Goal: Information Seeking & Learning: Check status

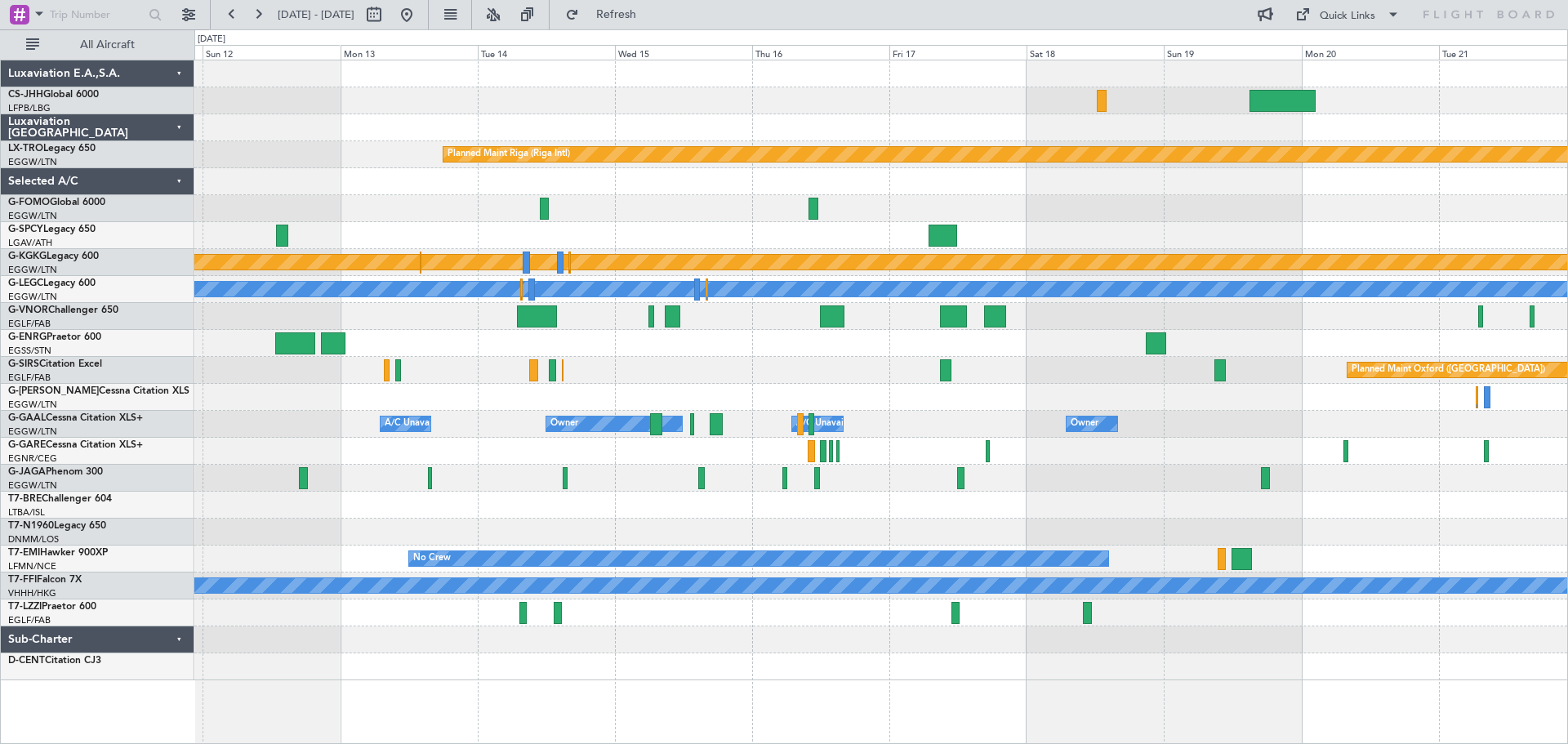
click at [187, 338] on div "Planned Maint [GEOGRAPHIC_DATA] ([GEOGRAPHIC_DATA]) Planned Maint [GEOGRAPHIC_D…" at bounding box center [784, 387] width 1568 height 715
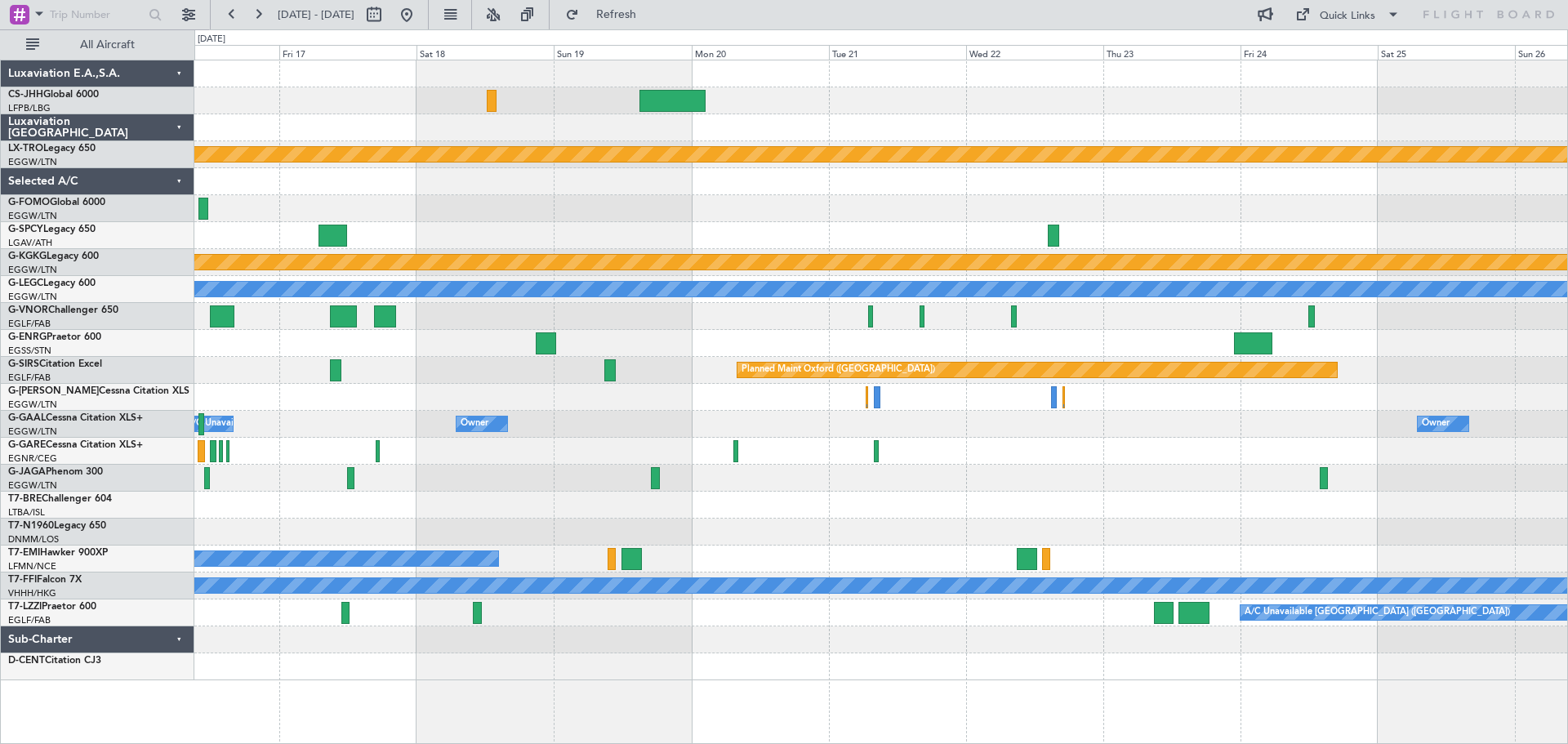
click at [482, 382] on div "Planned Maint Oxford ([GEOGRAPHIC_DATA])" at bounding box center [881, 371] width 1373 height 27
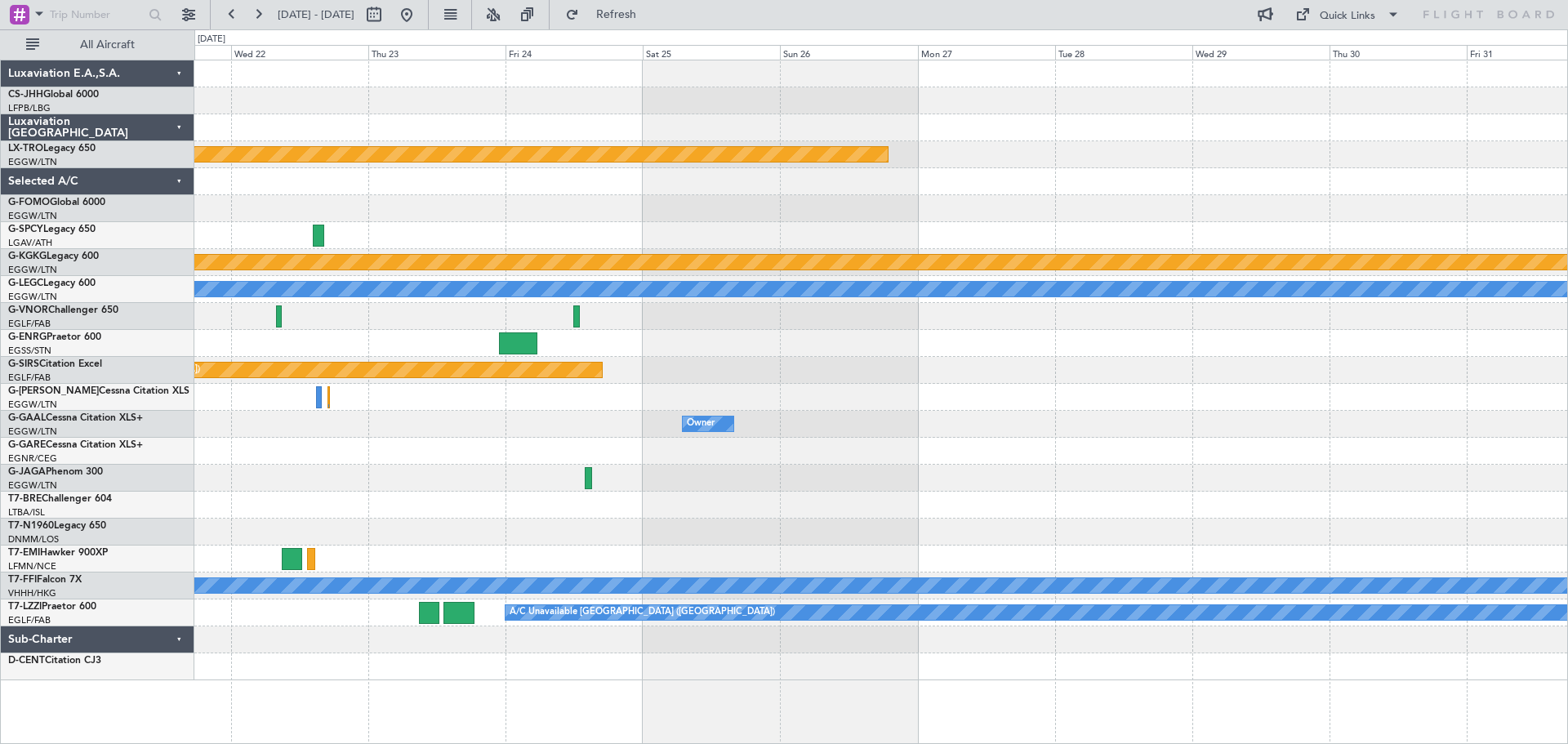
click at [519, 389] on div at bounding box center [881, 397] width 1373 height 27
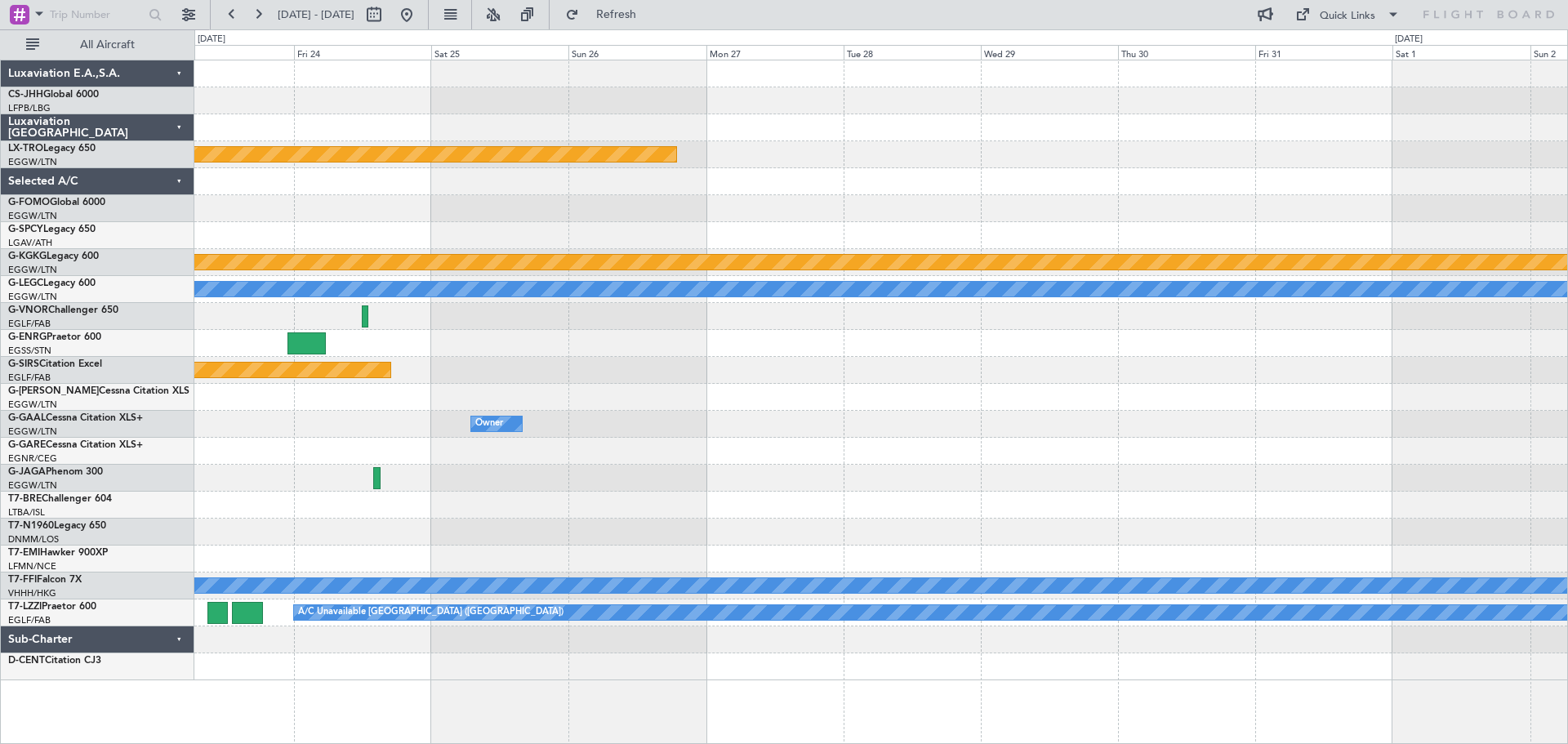
click at [611, 386] on div at bounding box center [881, 397] width 1373 height 27
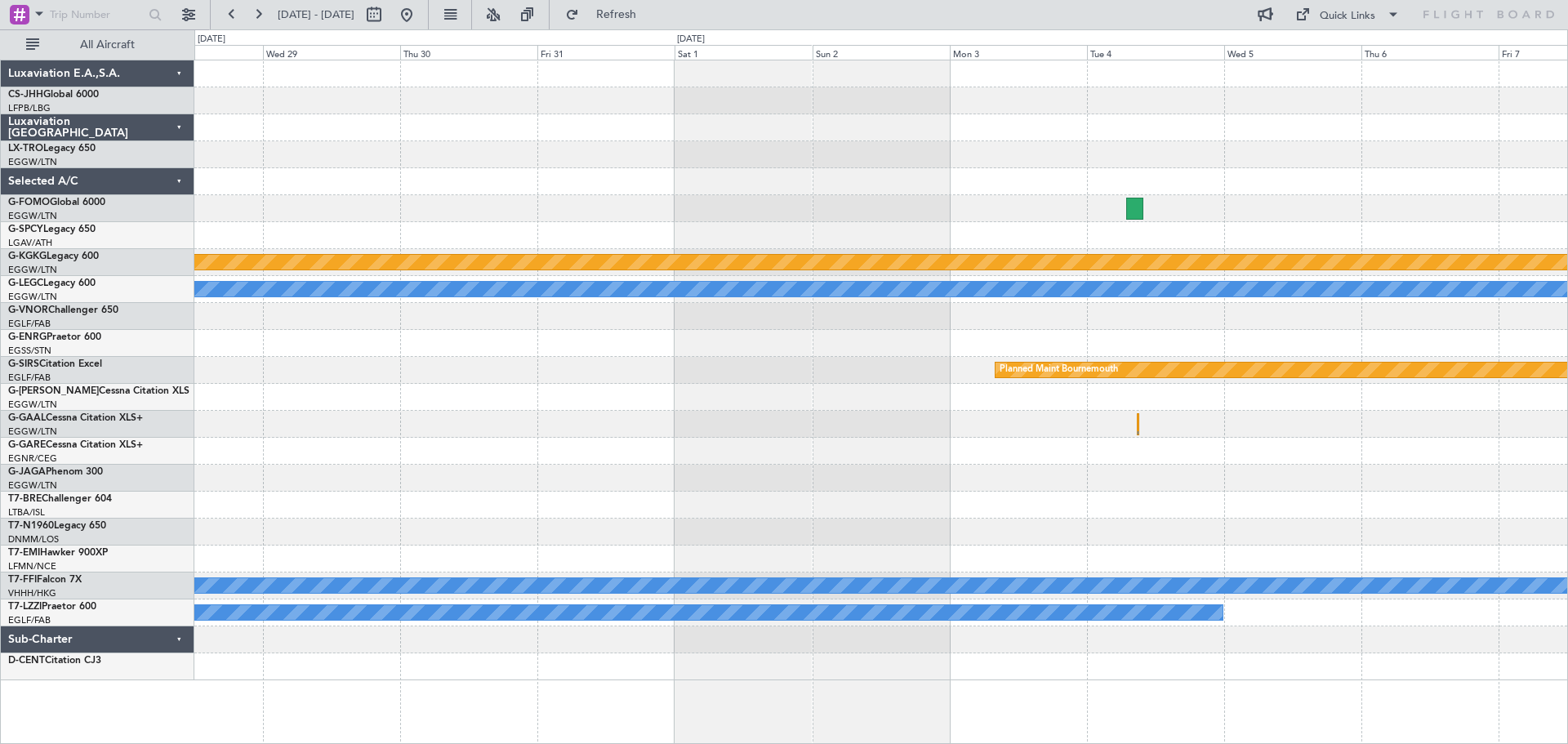
click at [585, 397] on div "Planned Maint Riga (Riga Intl) Planned Maint [GEOGRAPHIC_DATA] ([PERSON_NAME] I…" at bounding box center [881, 370] width 1373 height 620
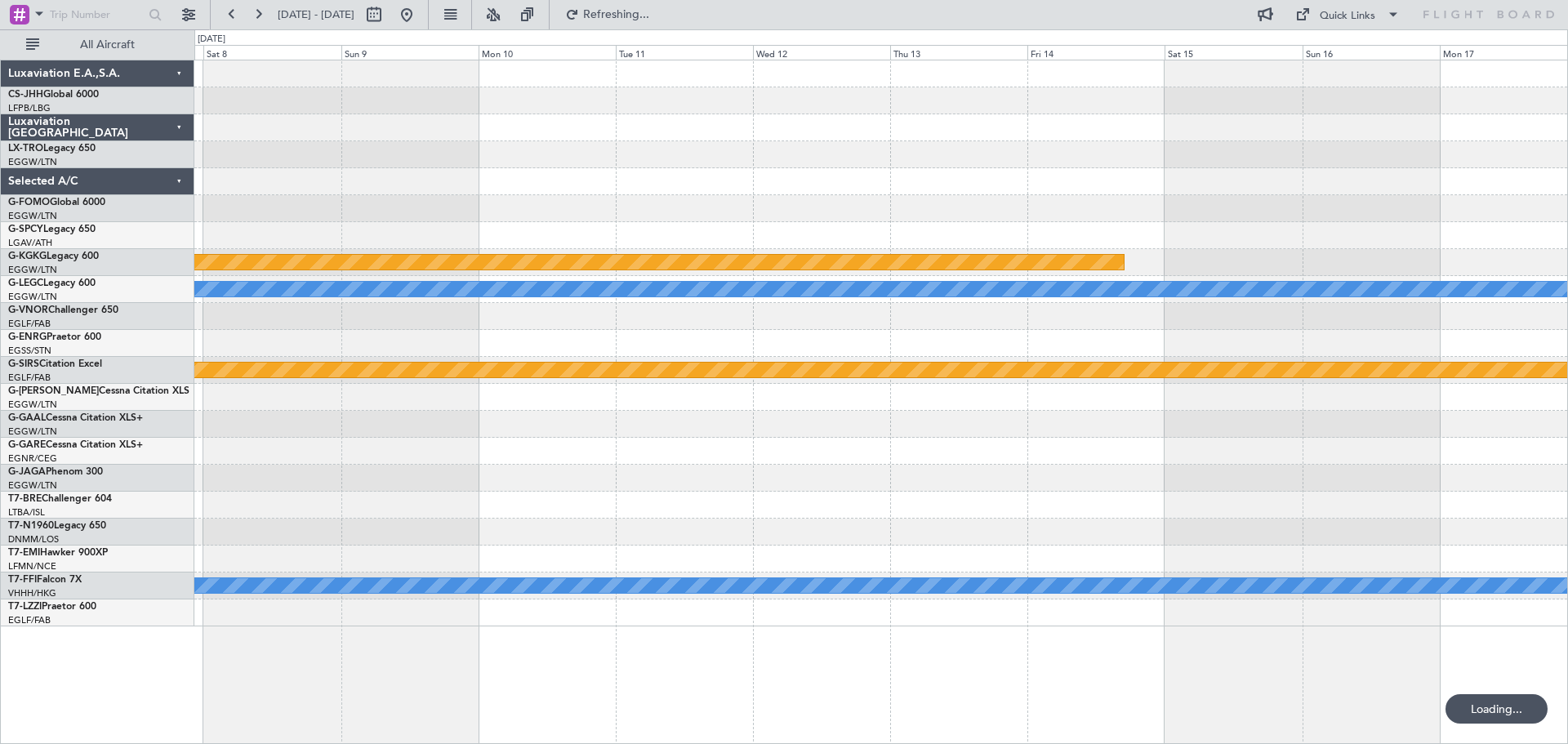
click at [562, 415] on div "Planned Maint Athens ([PERSON_NAME] Intl) A/C Unavailable [GEOGRAPHIC_DATA] ([G…" at bounding box center [881, 344] width 1373 height 566
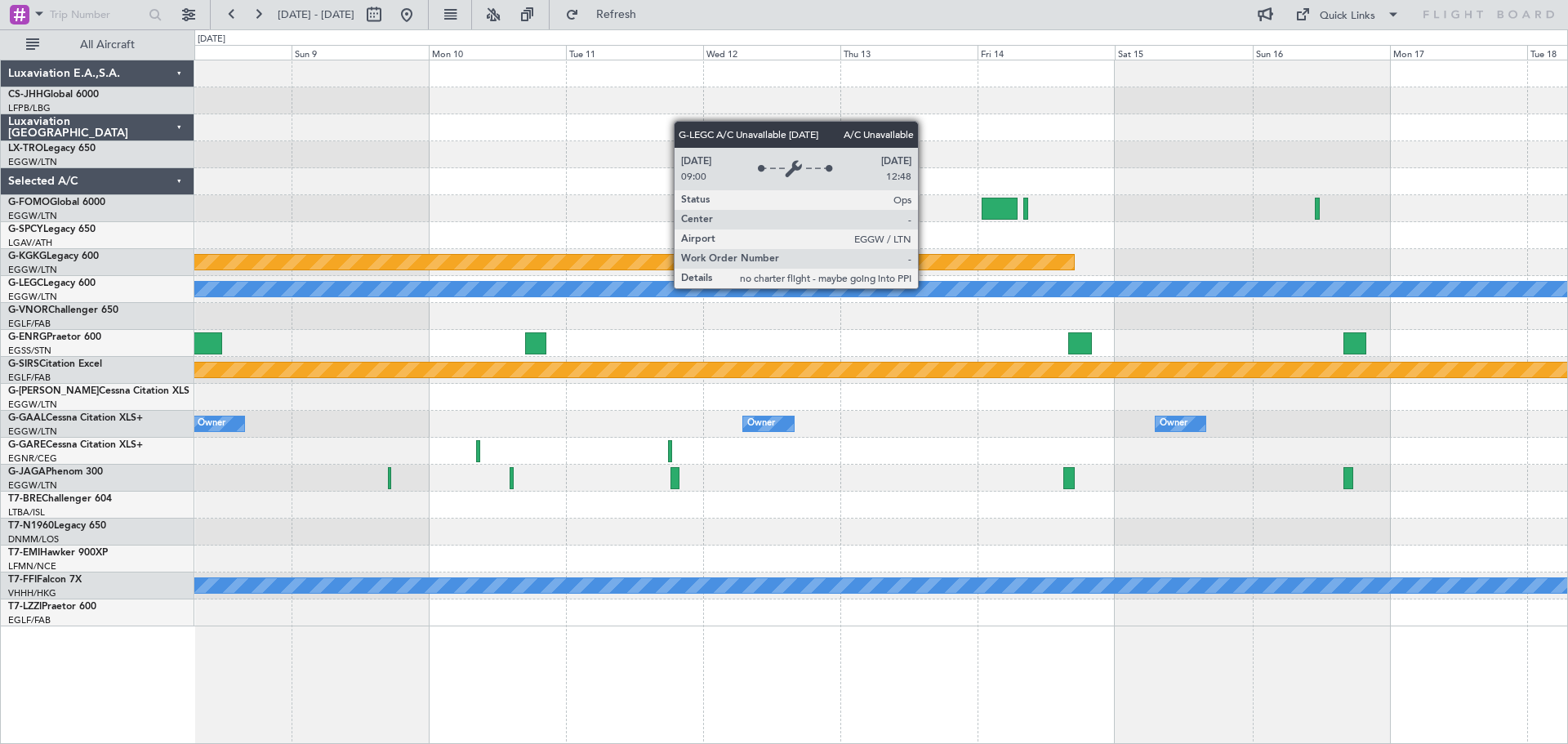
click at [926, 288] on div "A/C Unavailable [GEOGRAPHIC_DATA] ([GEOGRAPHIC_DATA])" at bounding box center [882, 289] width 4119 height 15
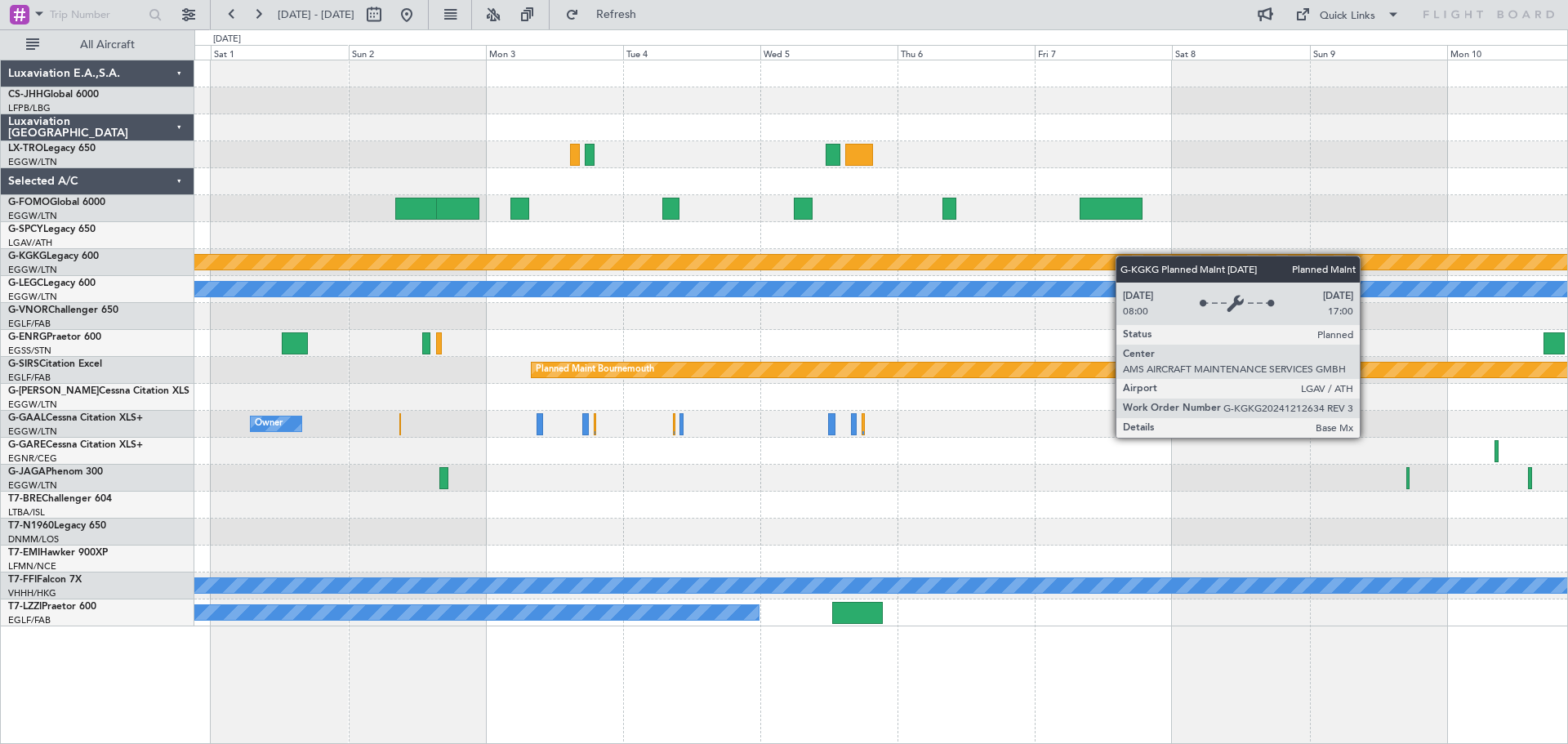
click at [1368, 260] on div "Planned Maint Athens ([PERSON_NAME] Intl) A/C Unavailable [GEOGRAPHIC_DATA] ([G…" at bounding box center [881, 344] width 1373 height 566
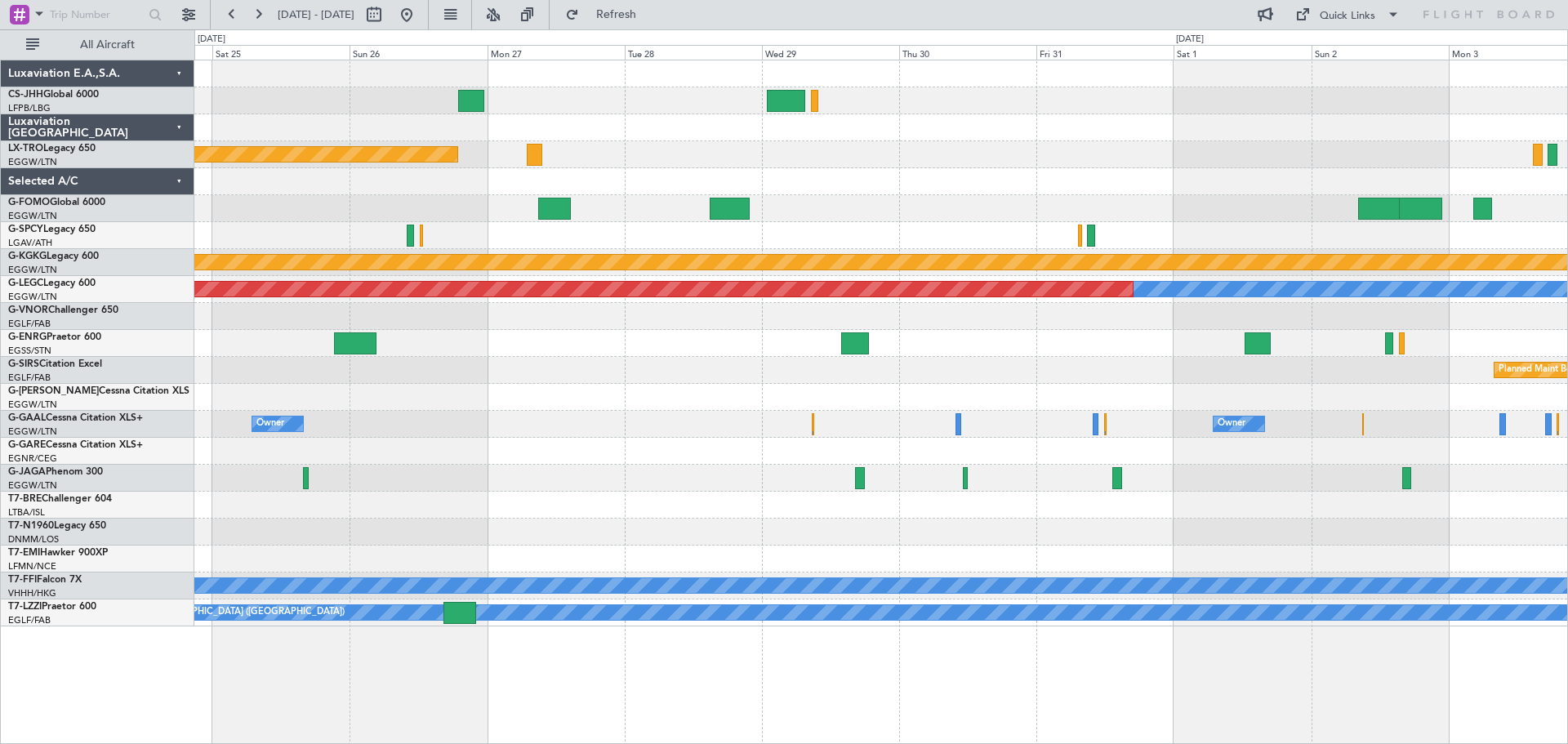
click at [1392, 177] on div "Planned Maint Riga (Riga Intl) Planned Maint [GEOGRAPHIC_DATA] ([PERSON_NAME] I…" at bounding box center [881, 344] width 1373 height 566
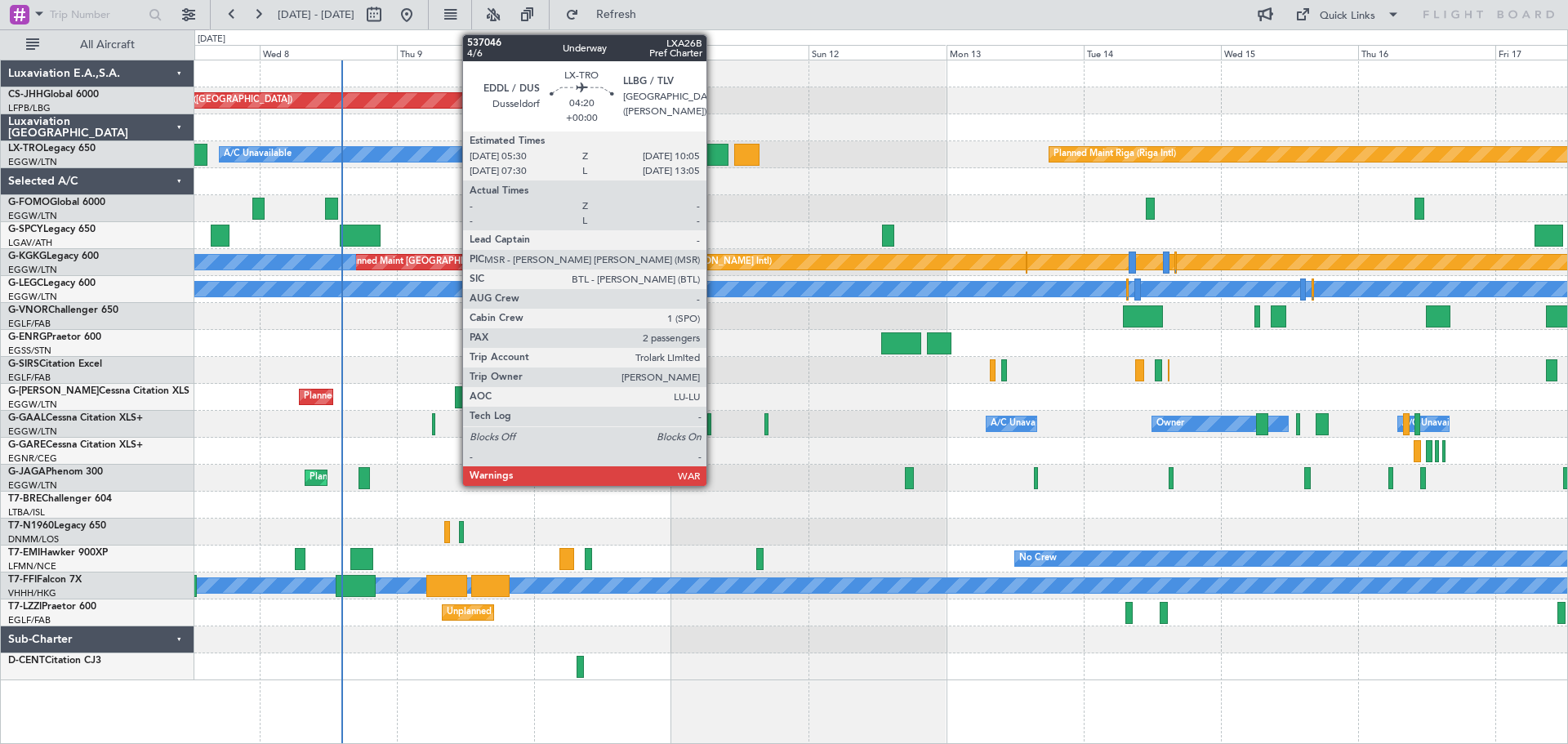
click at [714, 156] on div at bounding box center [717, 154] width 27 height 22
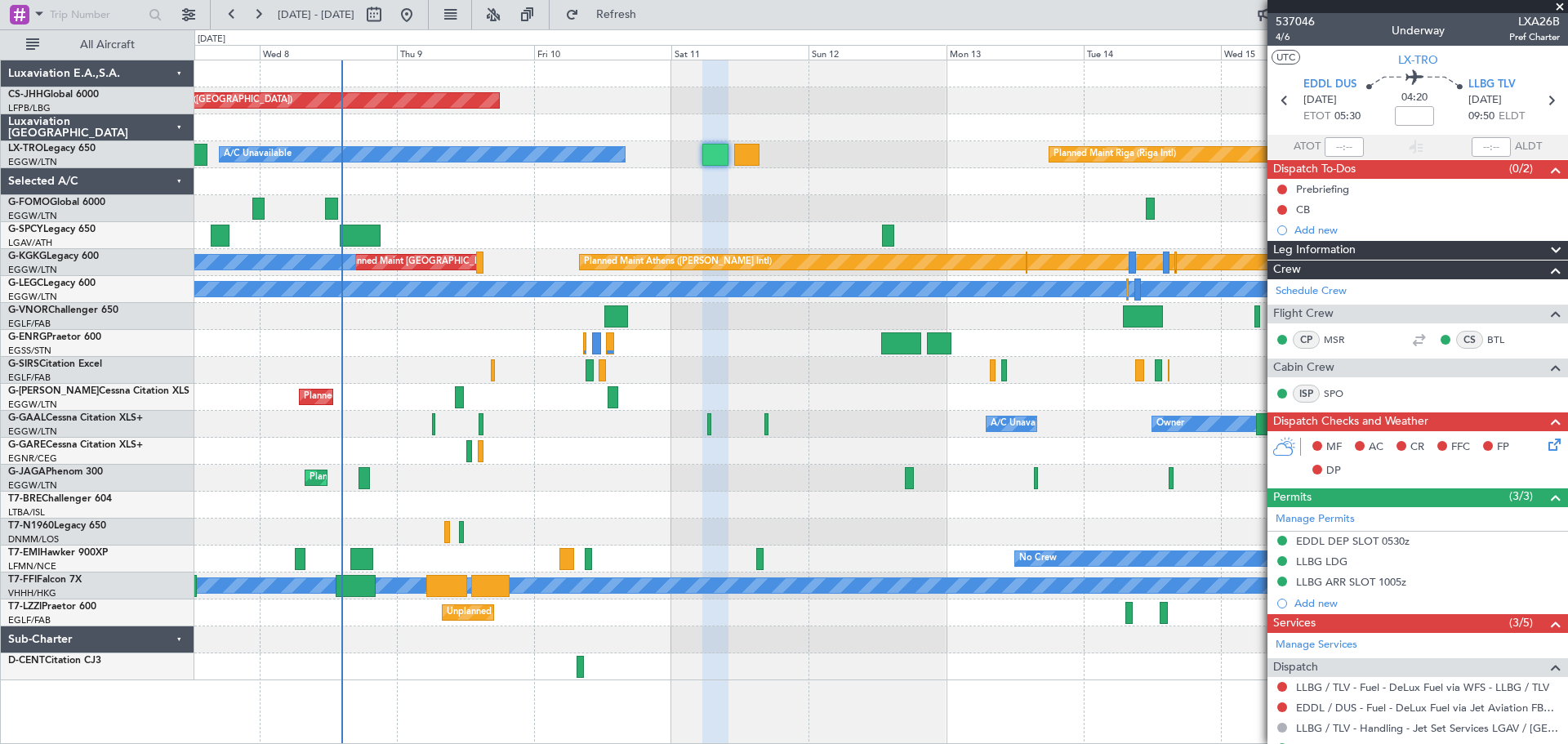
click at [856, 211] on div at bounding box center [881, 209] width 1373 height 27
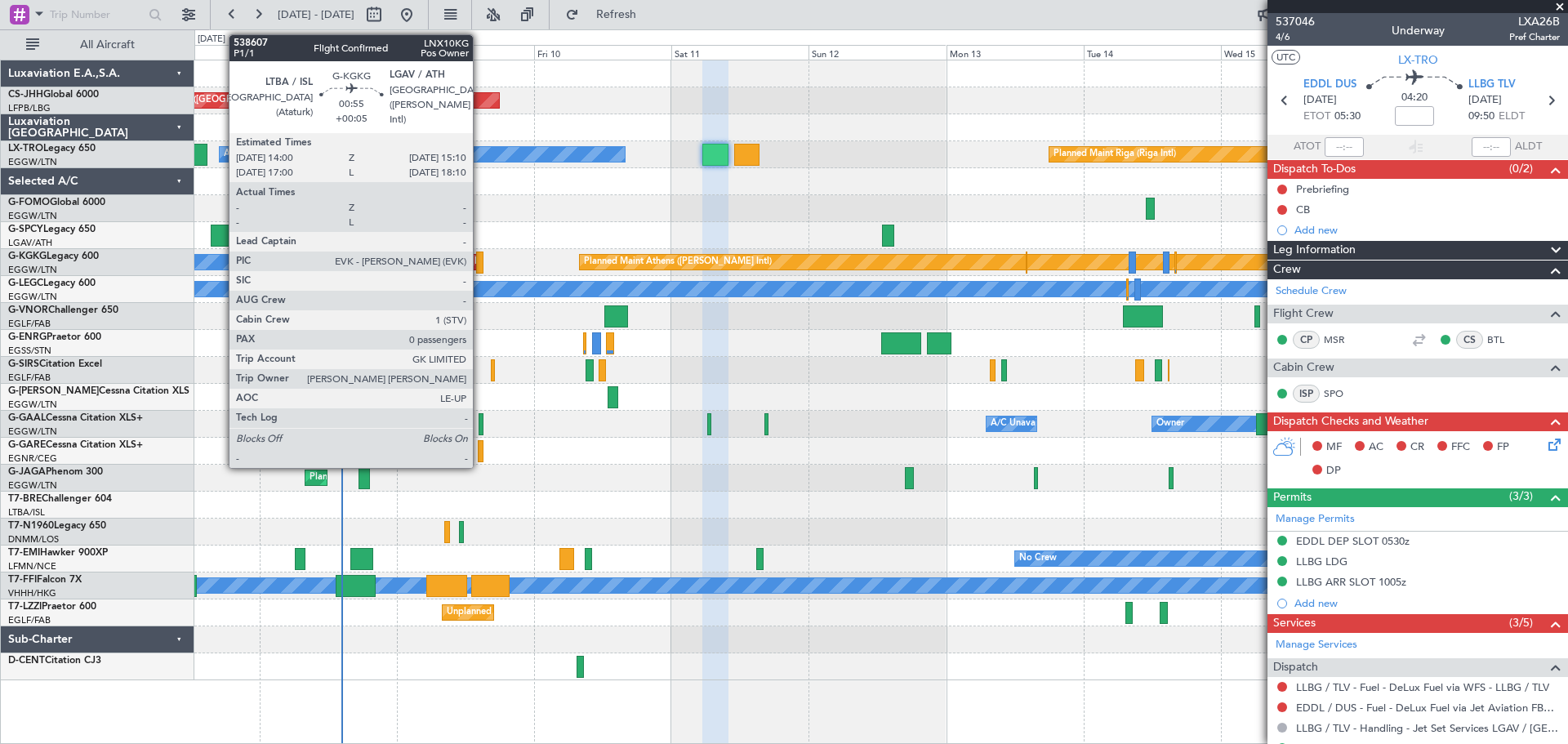
click at [480, 260] on div at bounding box center [480, 263] width 8 height 22
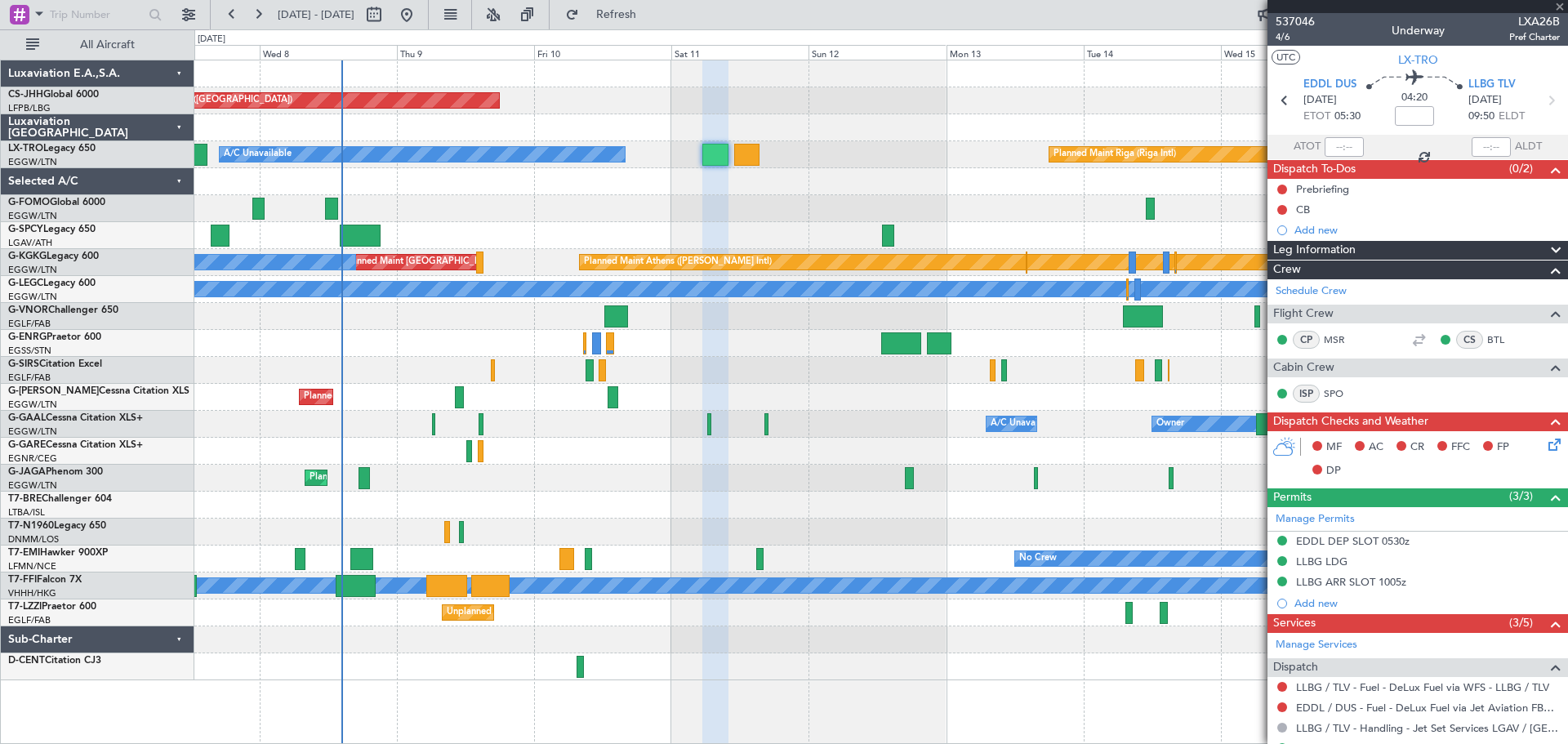
type input "+00:05"
type input "0"
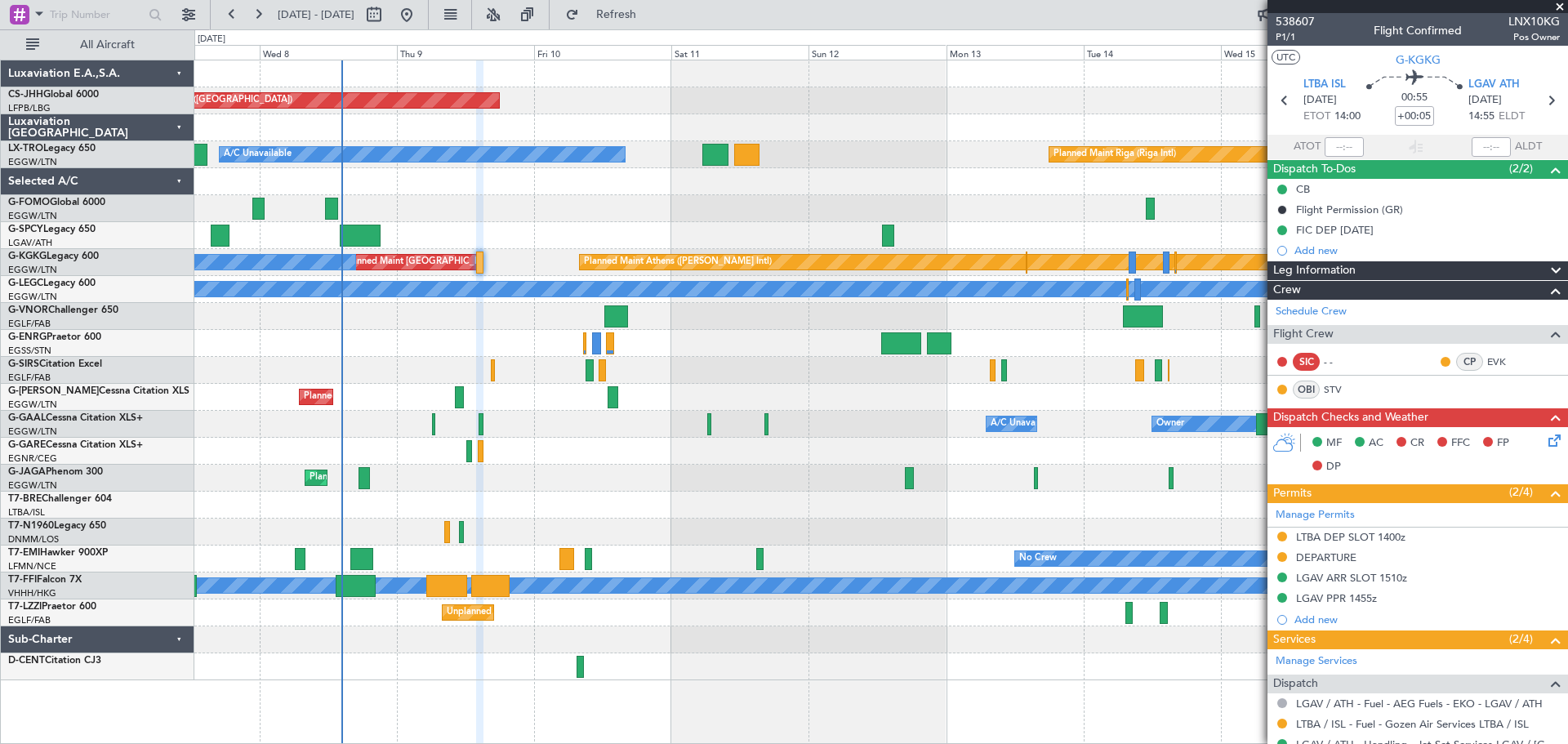
scroll to position [197, 0]
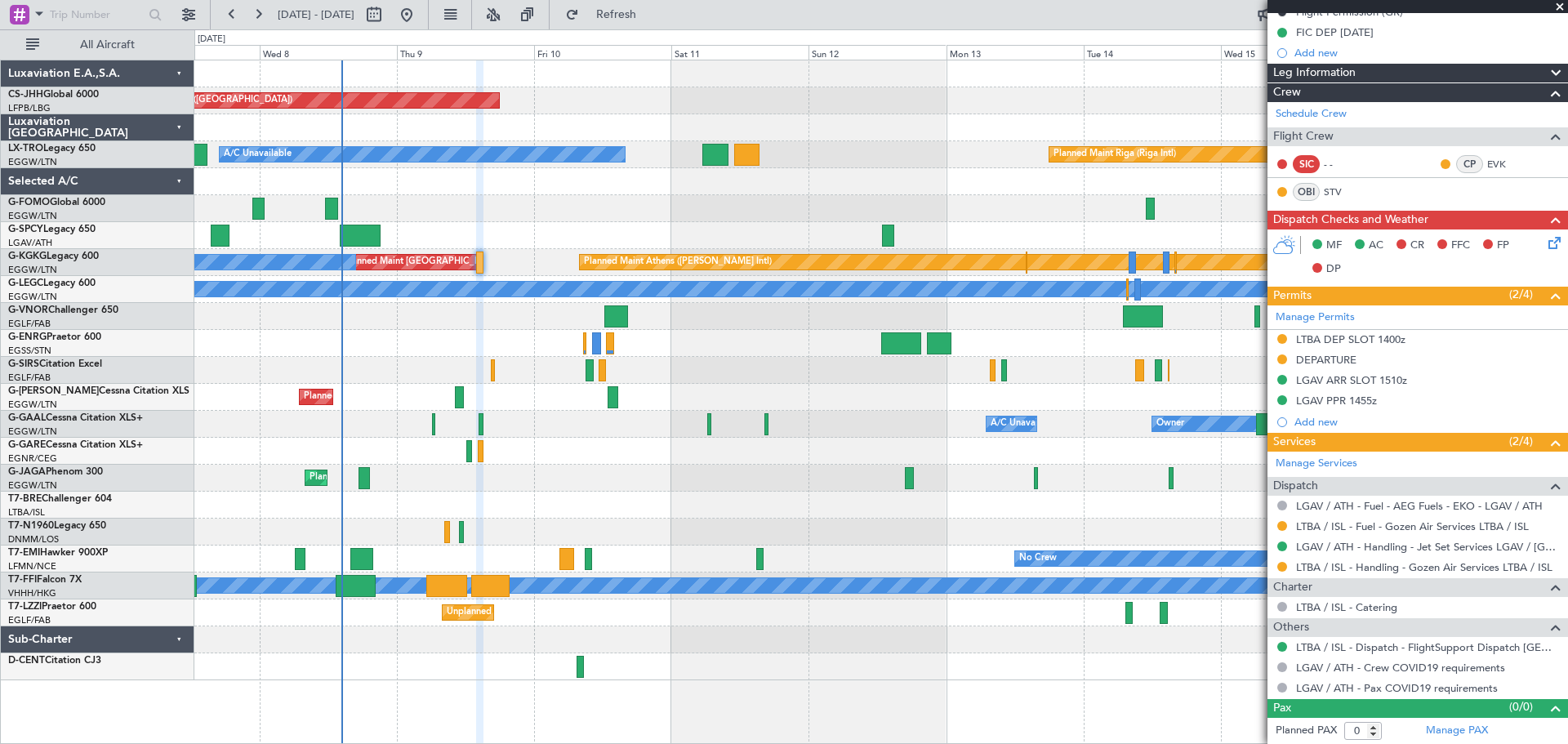
click at [1558, 9] on span at bounding box center [1560, 7] width 17 height 15
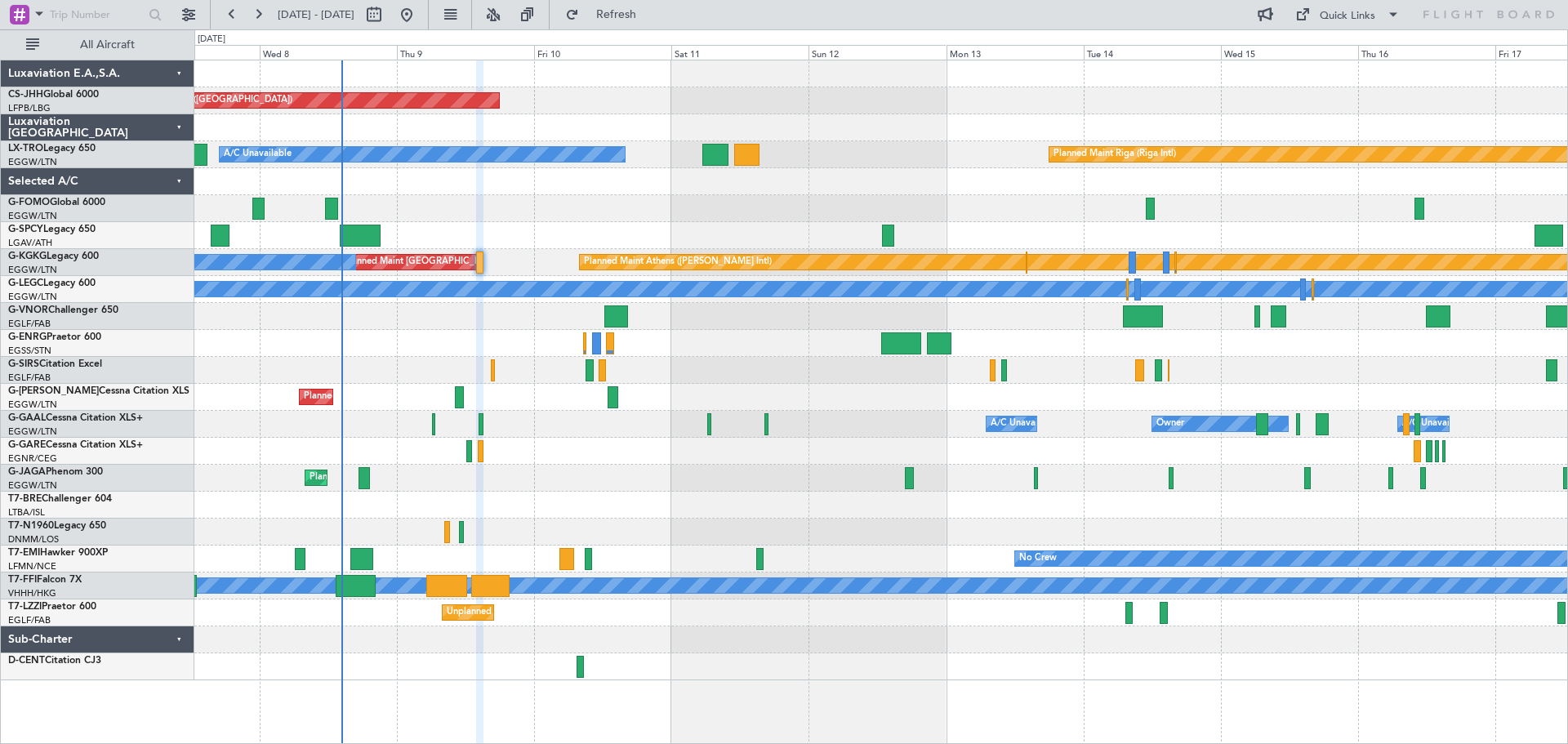
scroll to position [0, 0]
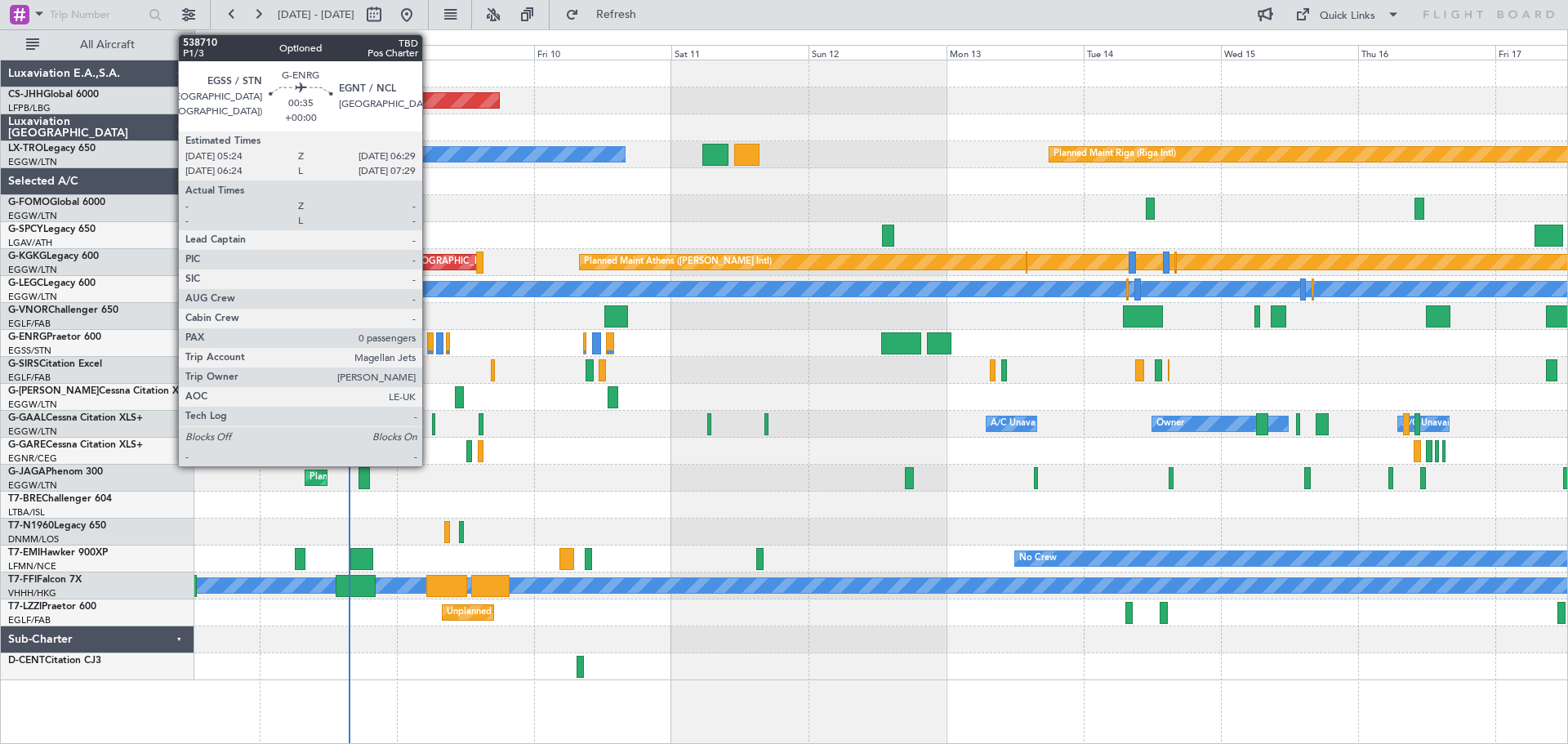
click at [430, 341] on div at bounding box center [431, 344] width 7 height 22
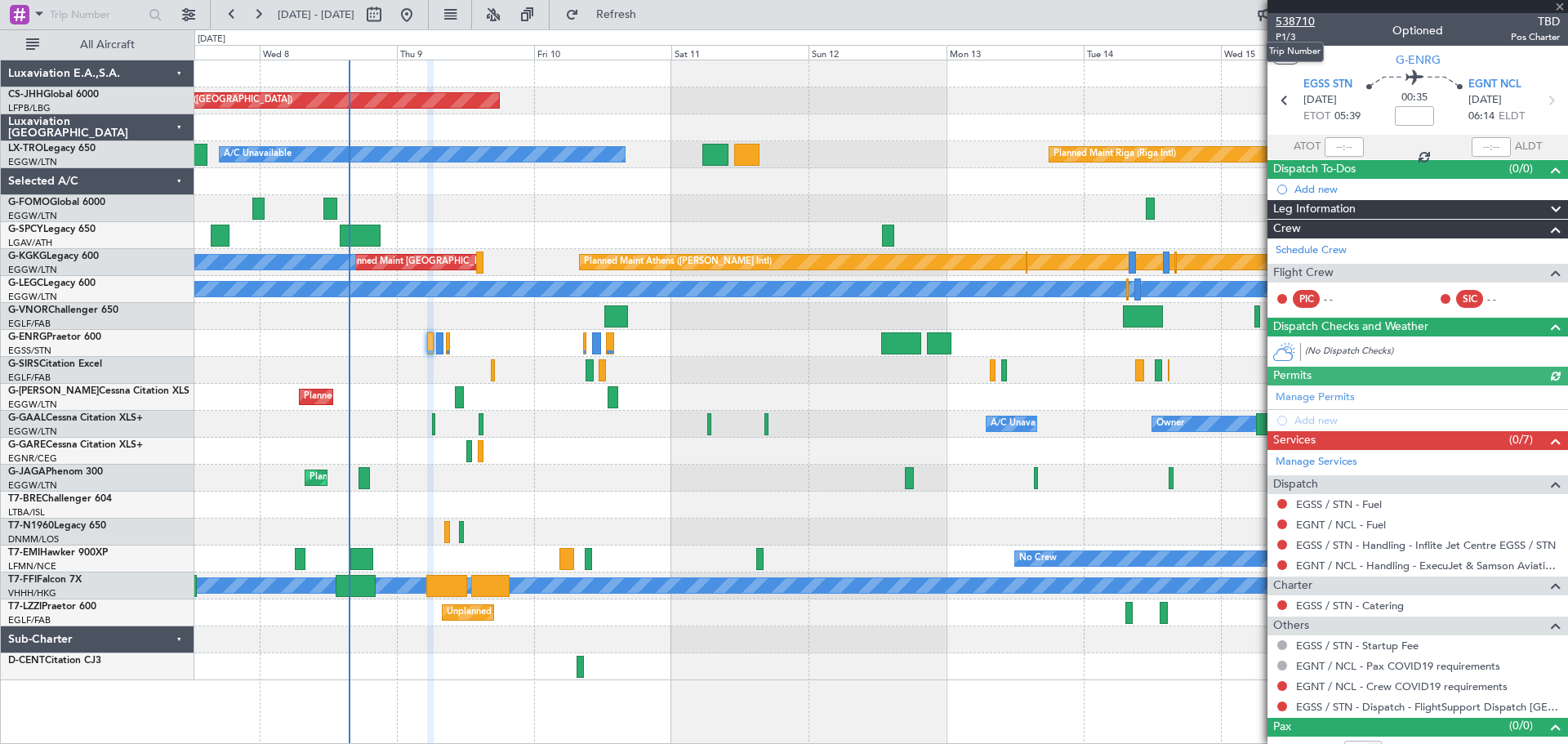
click at [1284, 21] on span "538710" at bounding box center [1296, 21] width 39 height 18
click at [651, 11] on span "Refresh" at bounding box center [617, 15] width 68 height 12
click at [1559, 8] on span at bounding box center [1560, 7] width 17 height 15
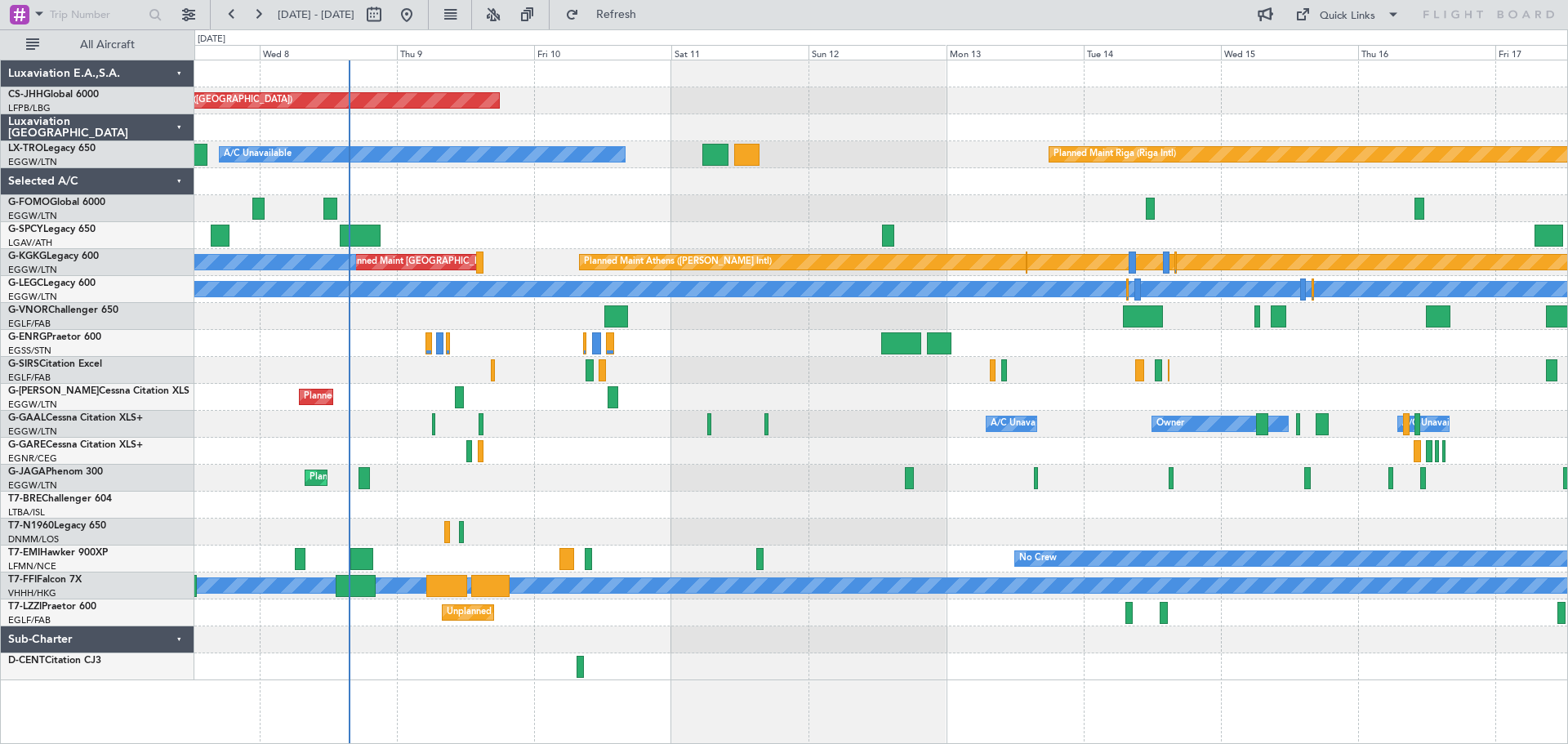
click at [739, 87] on div at bounding box center [881, 74] width 1373 height 27
click at [599, 88] on div "Planned Maint [GEOGRAPHIC_DATA] ([GEOGRAPHIC_DATA])" at bounding box center [881, 102] width 1373 height 27
click at [876, 88] on div "Planned Maint [GEOGRAPHIC_DATA] ([GEOGRAPHIC_DATA])" at bounding box center [881, 102] width 1373 height 27
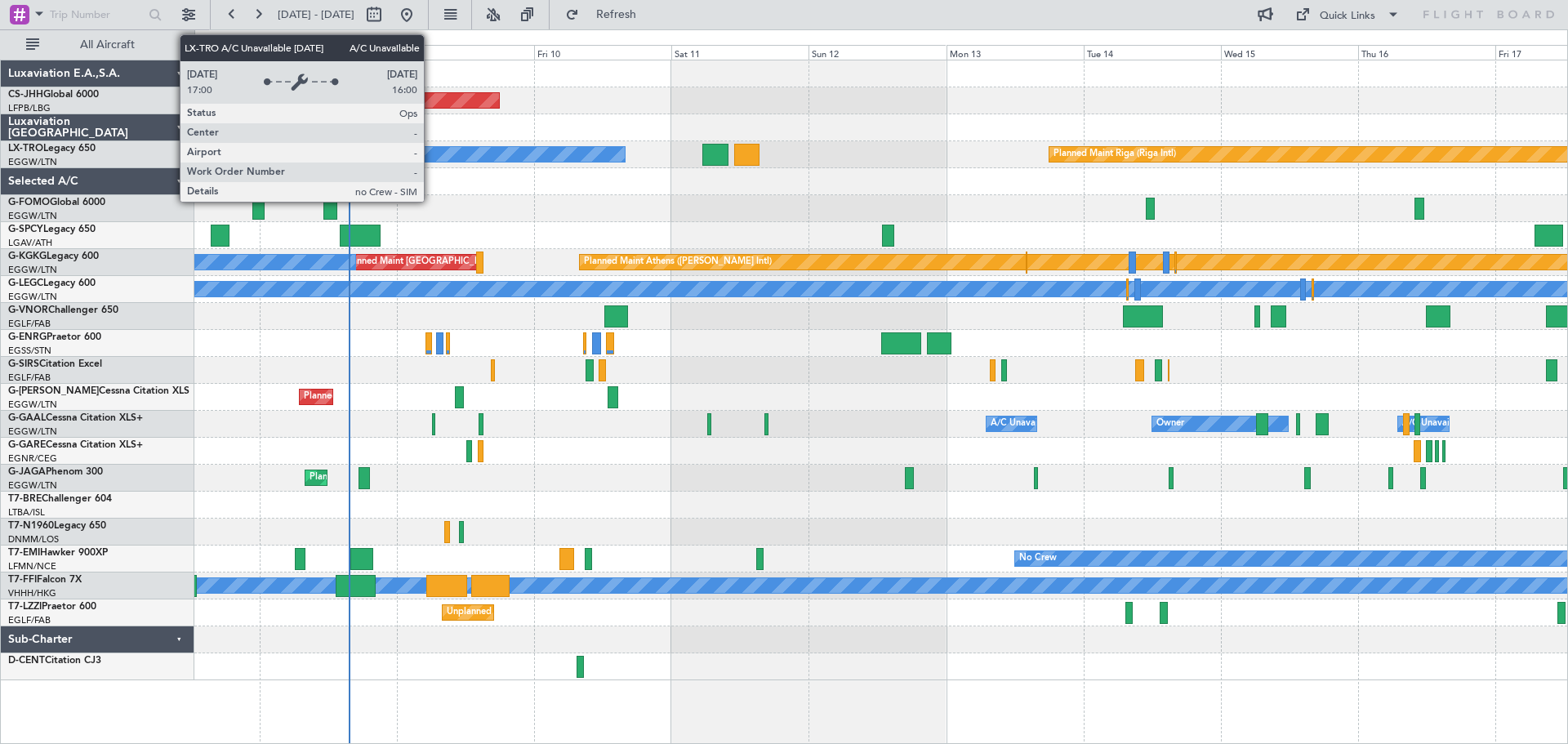
click at [432, 153] on div "A/C Unavailable" at bounding box center [422, 154] width 405 height 15
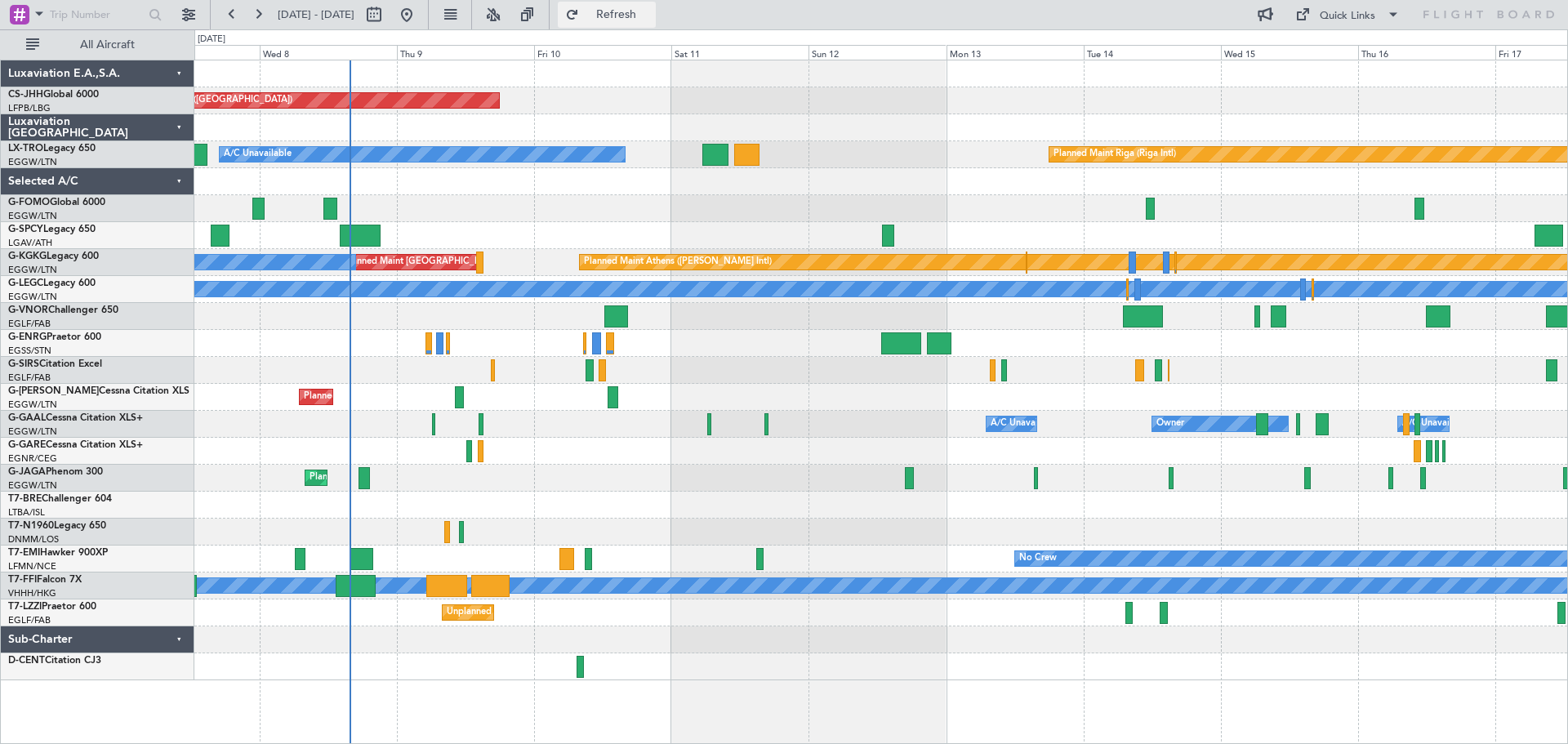
click at [651, 9] on span "Refresh" at bounding box center [617, 15] width 68 height 12
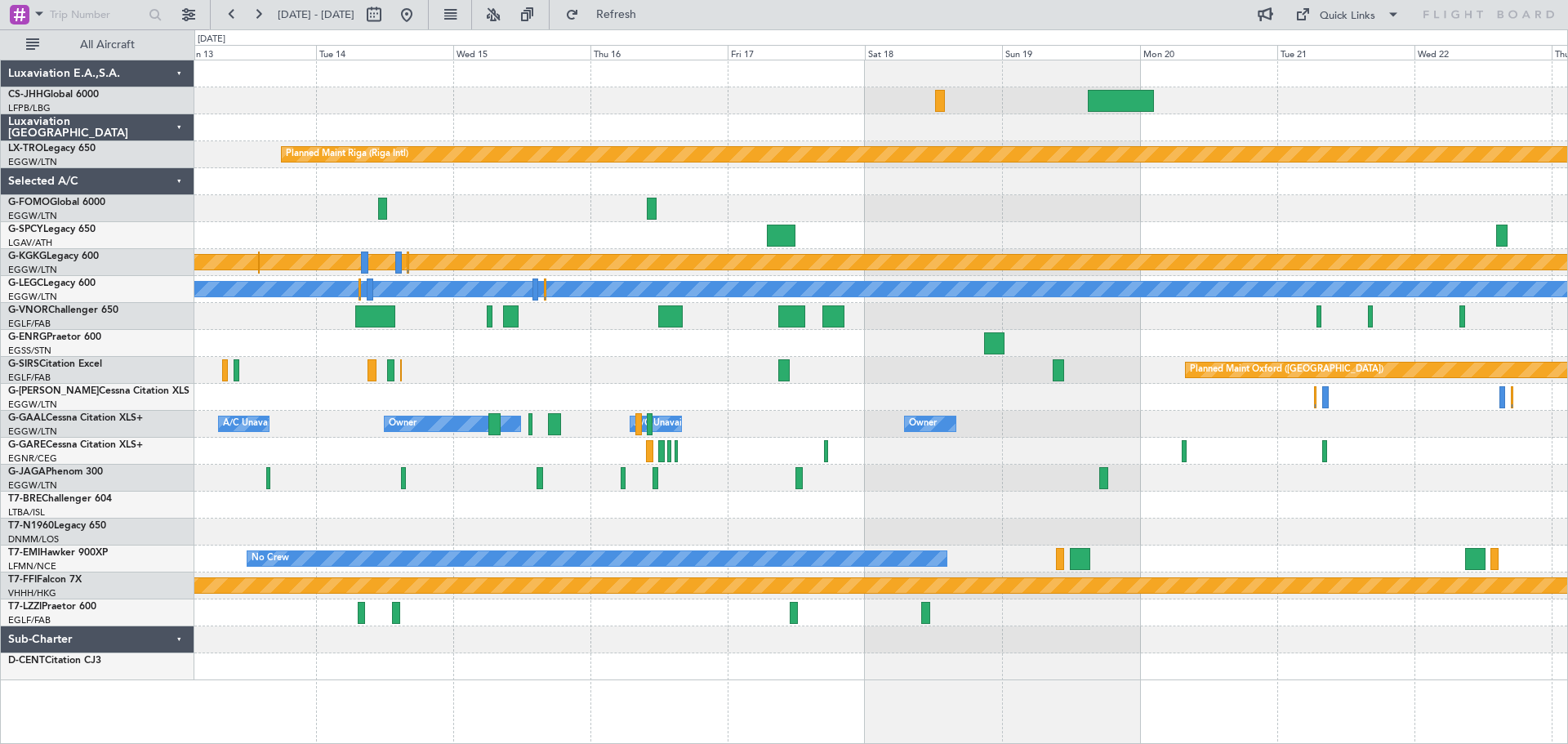
click at [583, 351] on div "Planned Maint Riga (Riga Intl) A/C Unavailable Planned Maint [GEOGRAPHIC_DATA] …" at bounding box center [881, 370] width 1373 height 620
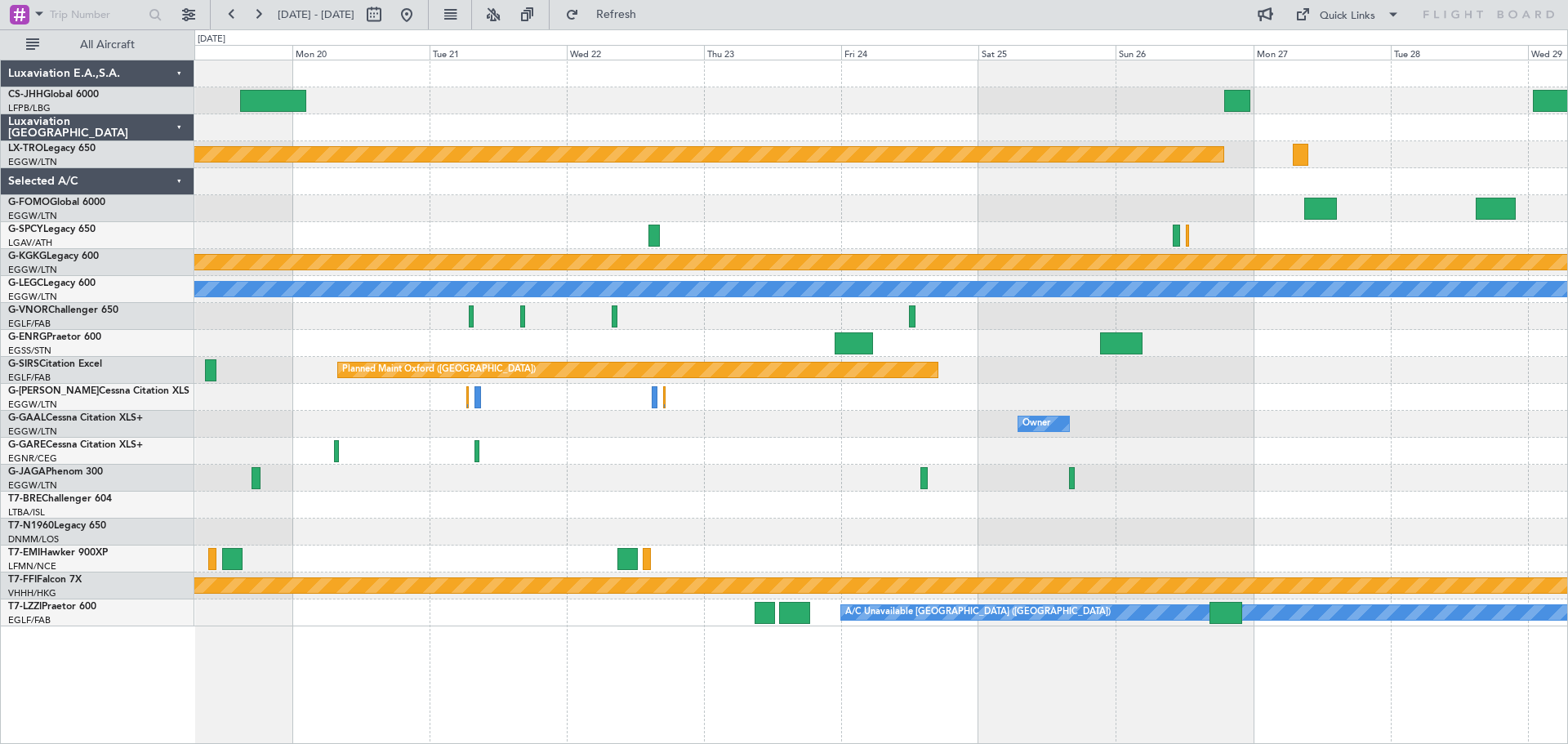
click at [594, 393] on div "Planned Maint Riga (Riga Intl) Planned Maint [GEOGRAPHIC_DATA] ([PERSON_NAME] I…" at bounding box center [881, 344] width 1373 height 566
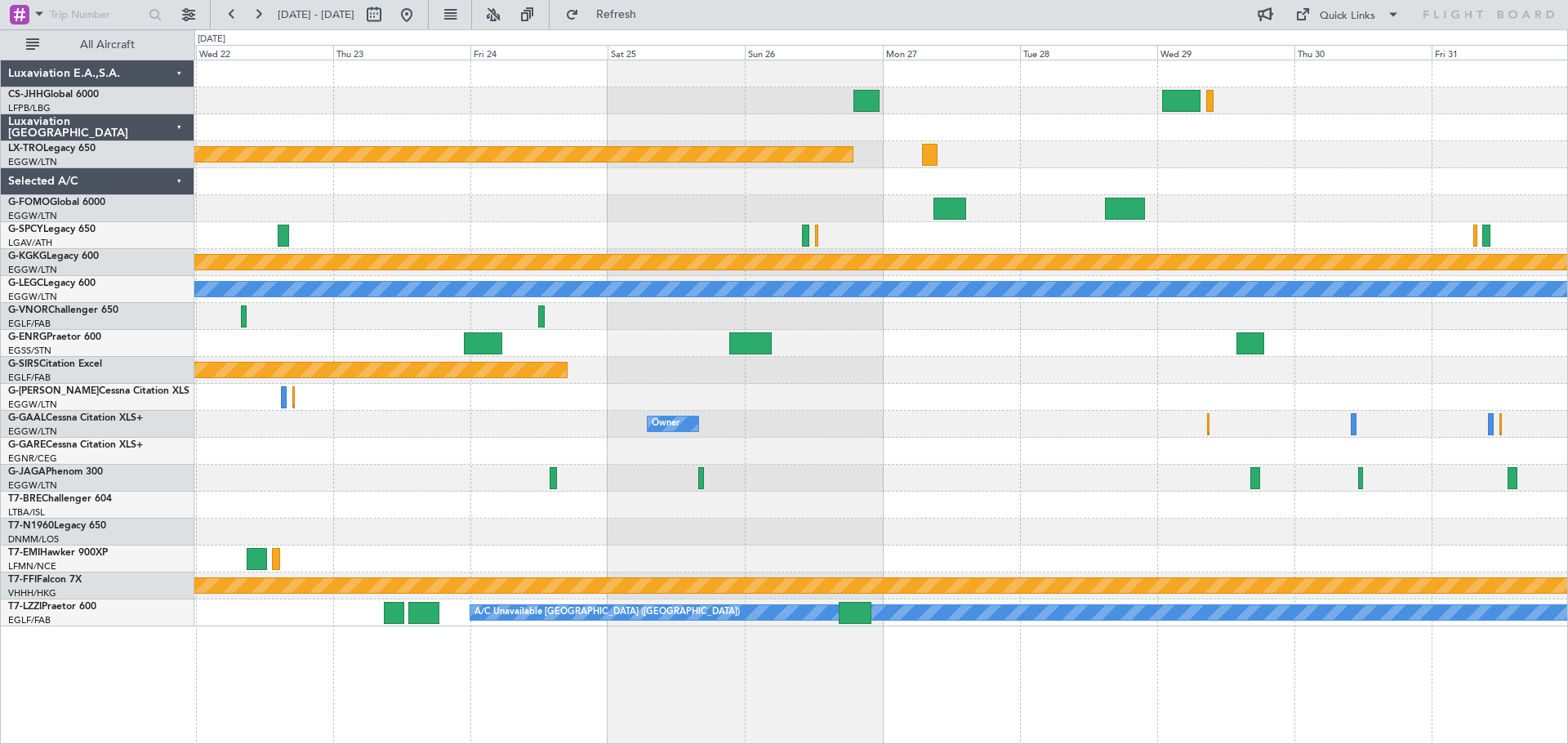
click at [652, 430] on div "Owner" at bounding box center [666, 424] width 27 height 24
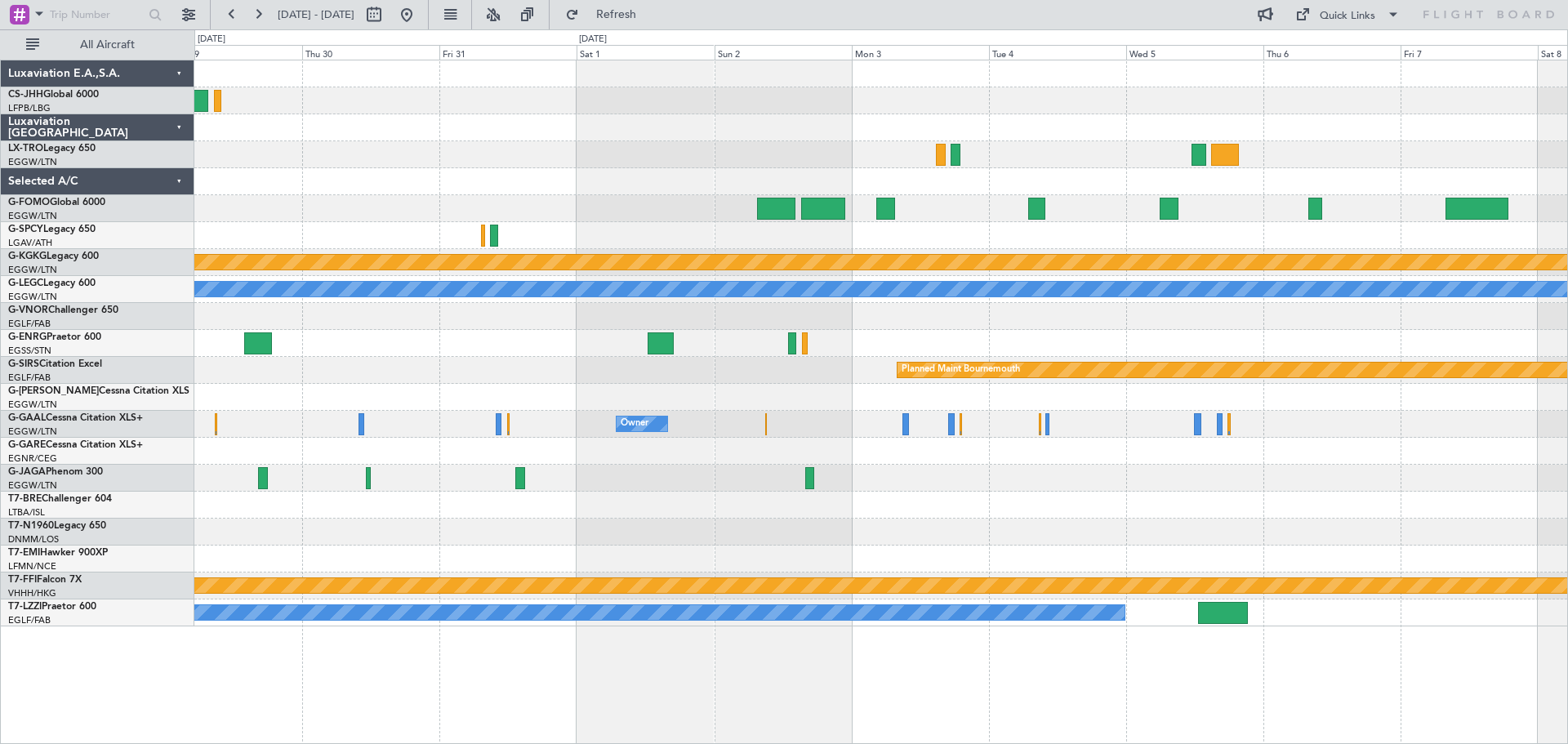
click at [369, 344] on div "Planned Maint Riga (Riga Intl) Planned Maint [GEOGRAPHIC_DATA] ([PERSON_NAME] I…" at bounding box center [881, 344] width 1373 height 566
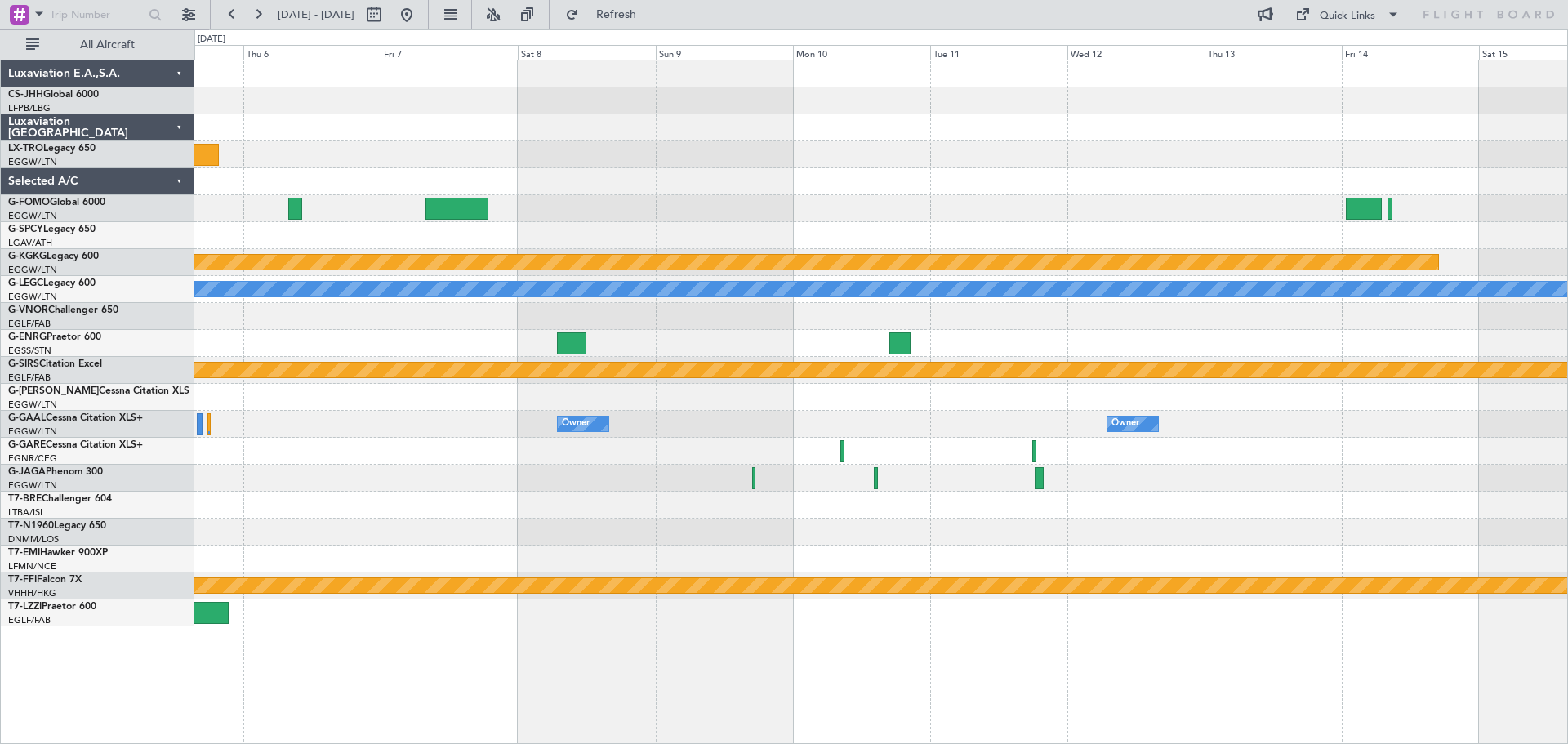
click at [178, 295] on div "Planned Maint Athens ([PERSON_NAME] Intl) A/C Unavailable [GEOGRAPHIC_DATA] ([G…" at bounding box center [784, 387] width 1568 height 715
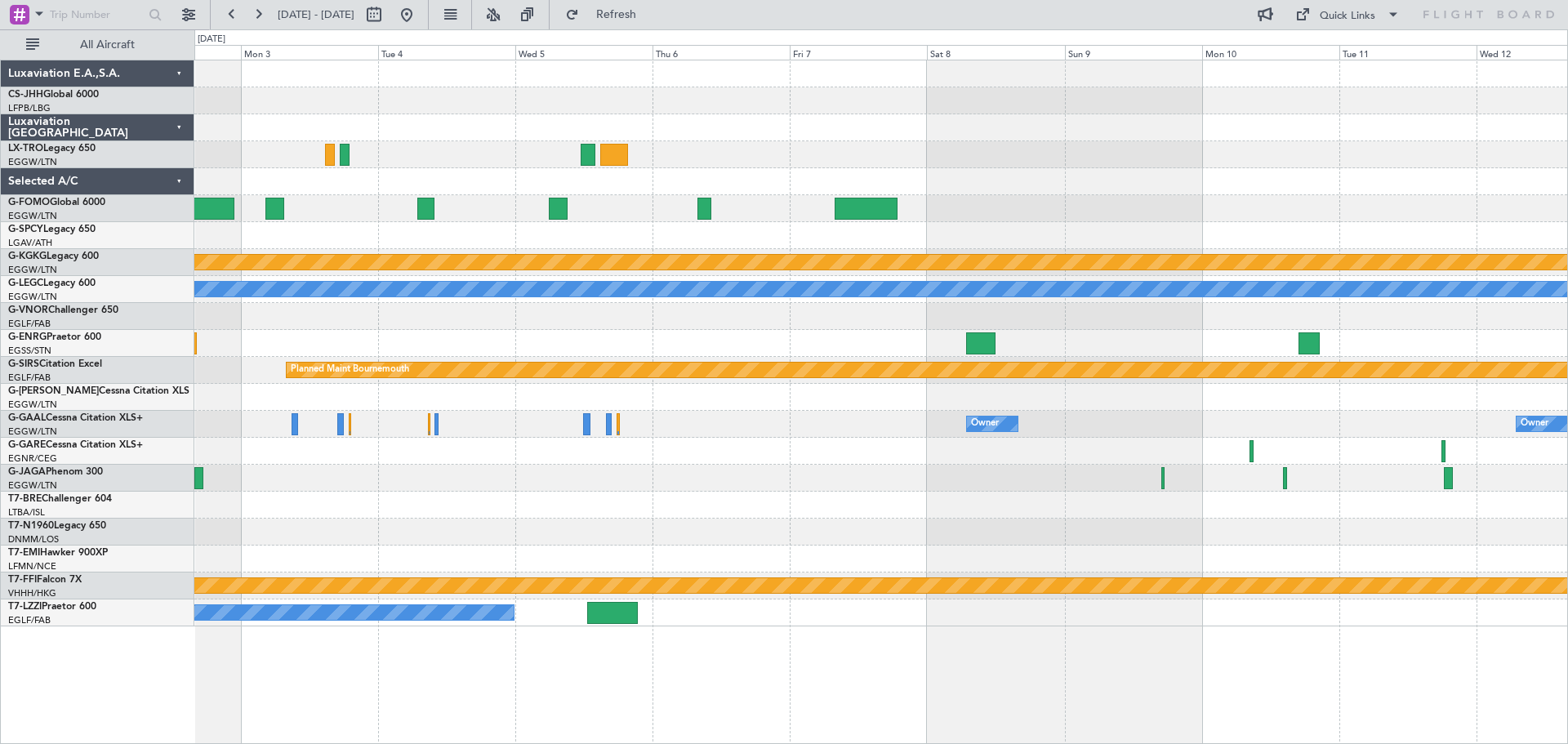
click at [866, 351] on div at bounding box center [881, 344] width 1373 height 27
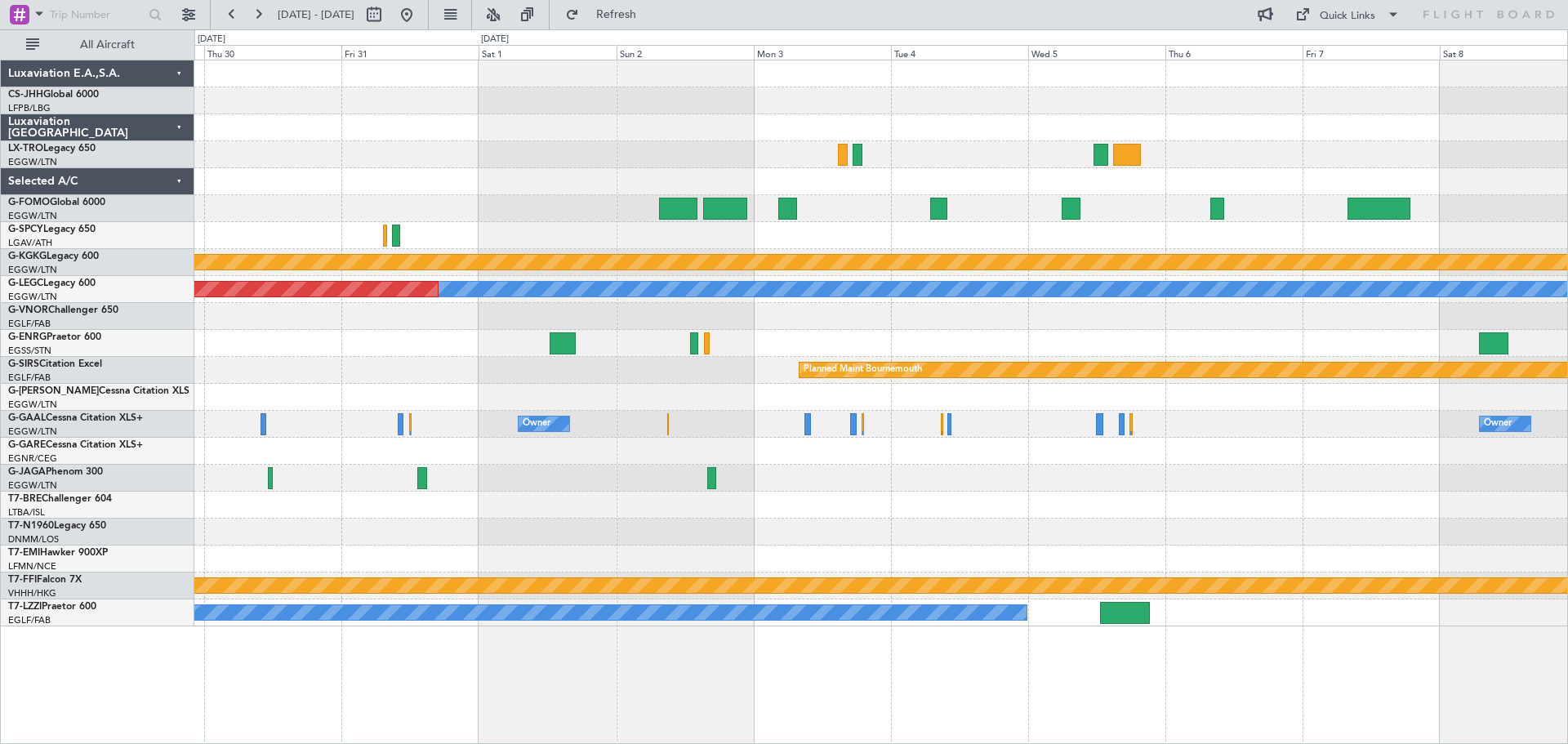
click at [1065, 322] on div "Planned Maint Athens ([PERSON_NAME] Intl) A/C Unavailable [GEOGRAPHIC_DATA] ([G…" at bounding box center [881, 344] width 1373 height 566
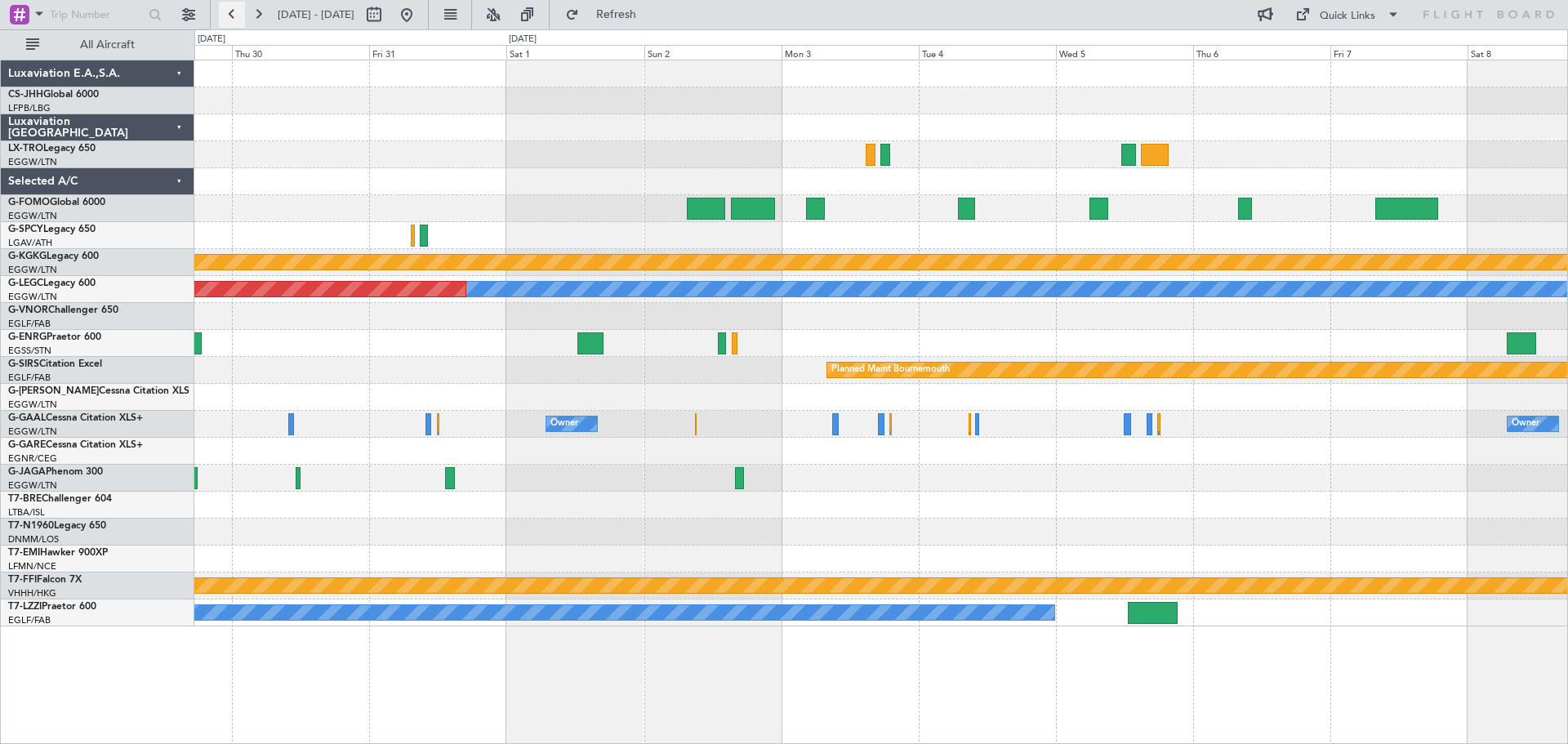
click at [232, 19] on button at bounding box center [231, 15] width 26 height 26
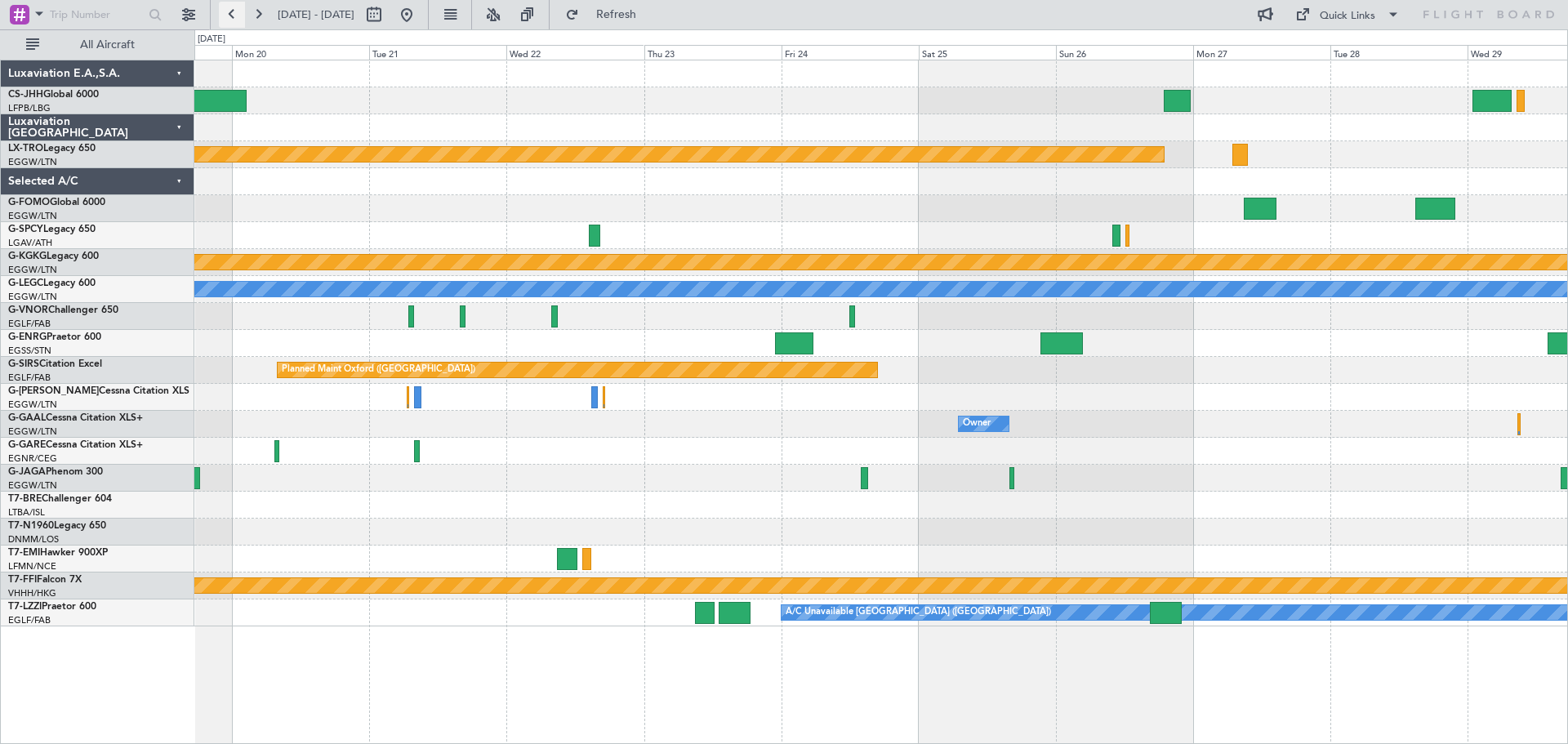
click at [232, 19] on button at bounding box center [231, 15] width 26 height 26
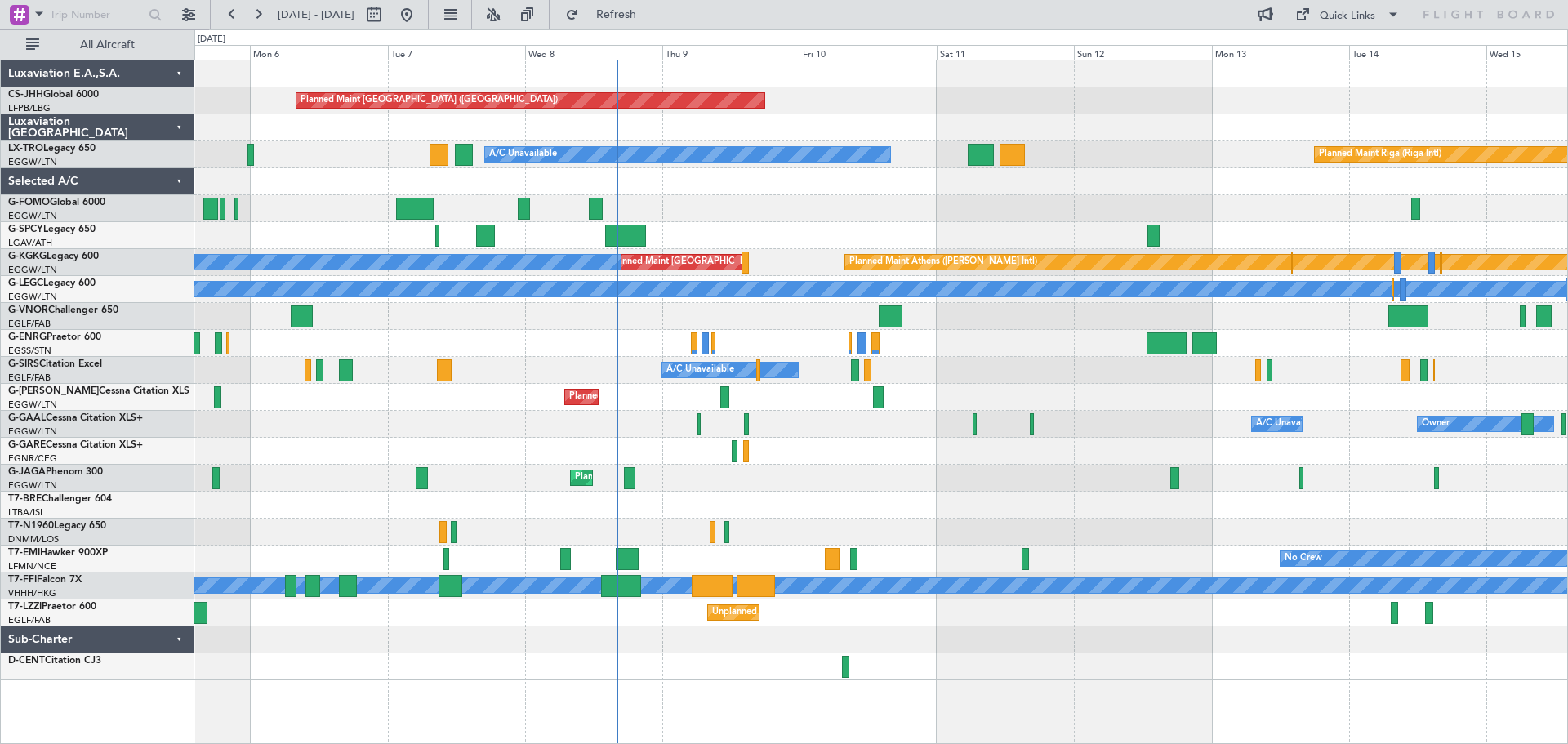
click at [1091, 122] on div at bounding box center [881, 128] width 1373 height 27
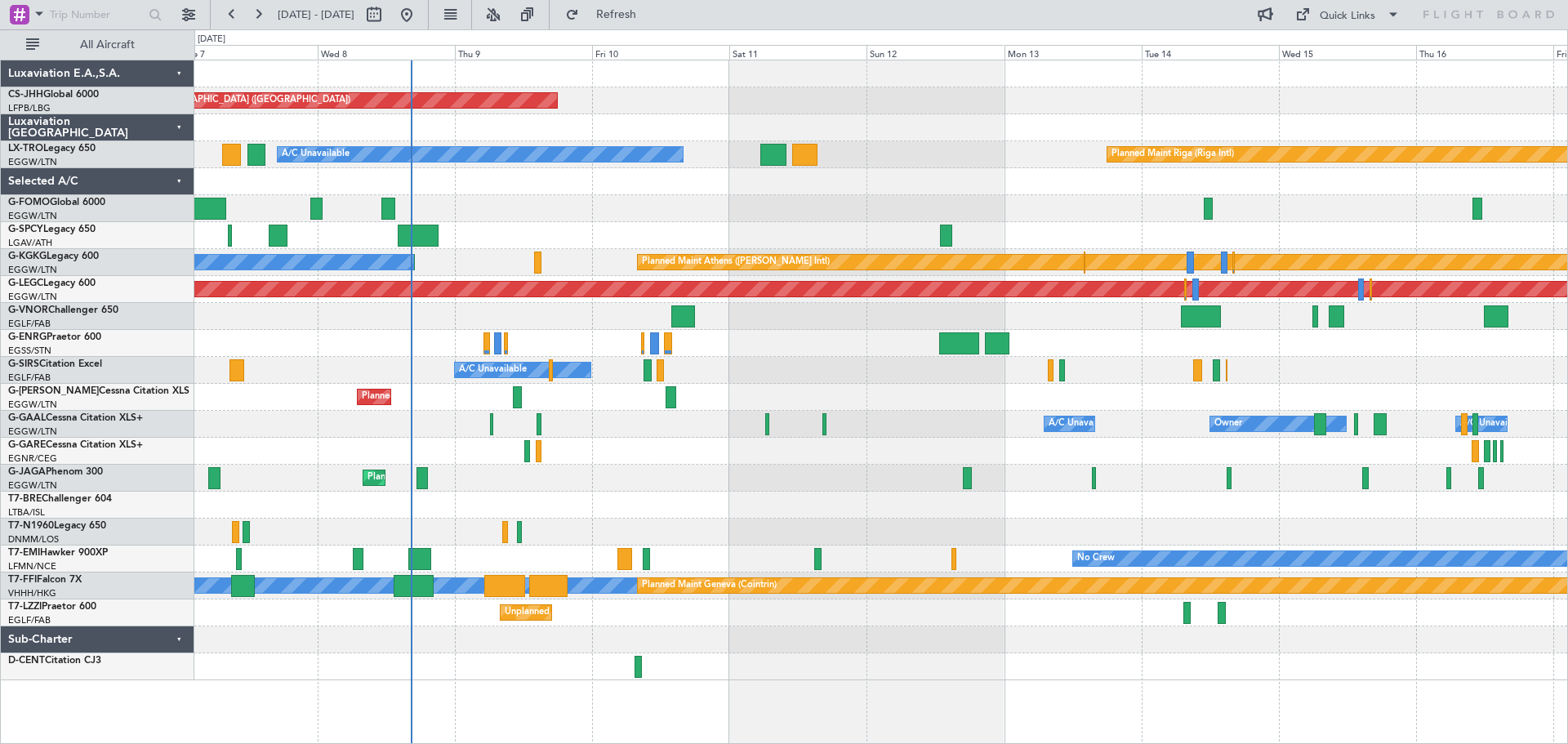
click at [762, 132] on div at bounding box center [881, 128] width 1373 height 27
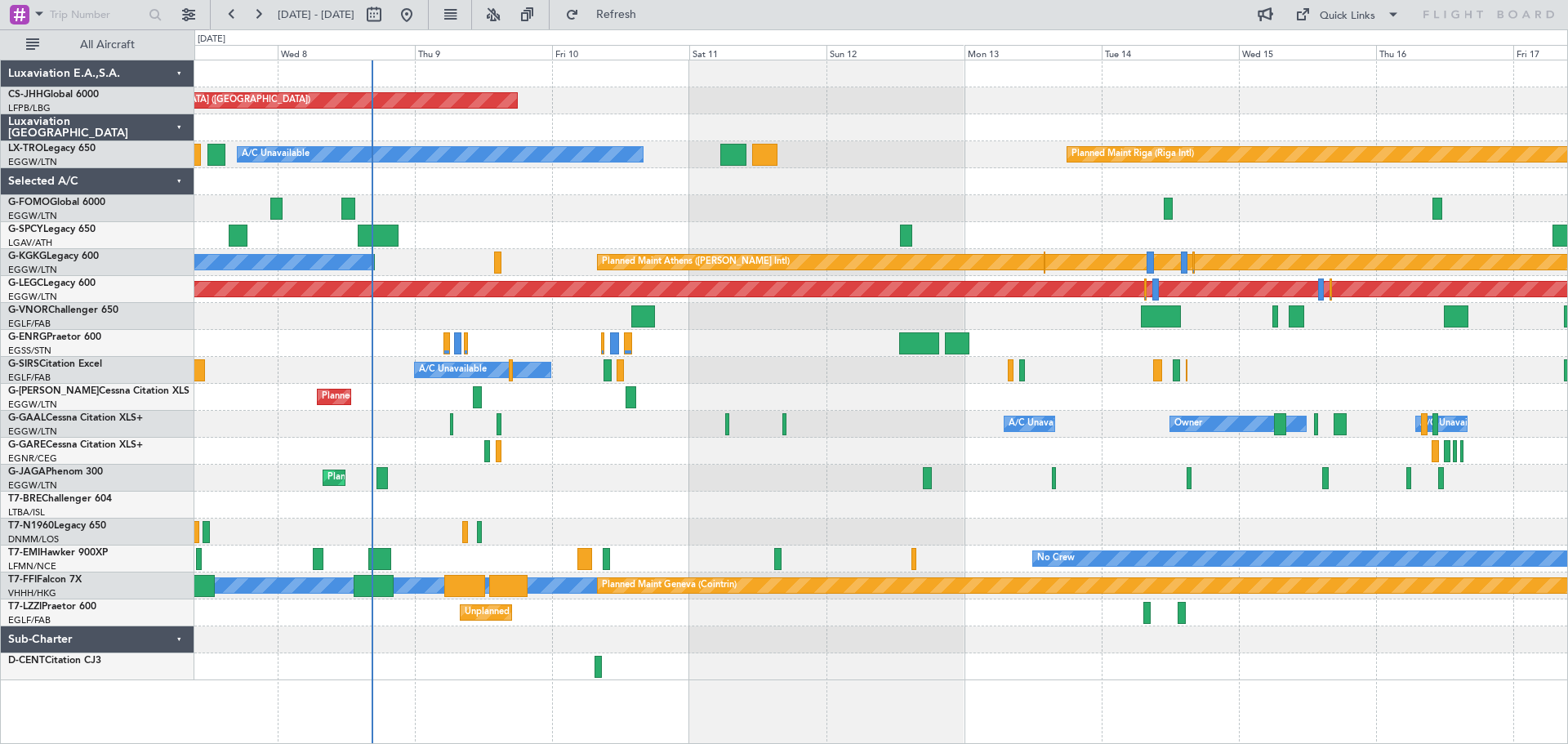
click at [477, 196] on div at bounding box center [881, 209] width 1373 height 27
click at [481, 169] on div at bounding box center [881, 182] width 1373 height 27
click at [479, 194] on div at bounding box center [881, 182] width 1373 height 27
click at [480, 198] on div at bounding box center [881, 209] width 1373 height 27
click at [481, 223] on div at bounding box center [881, 236] width 1373 height 27
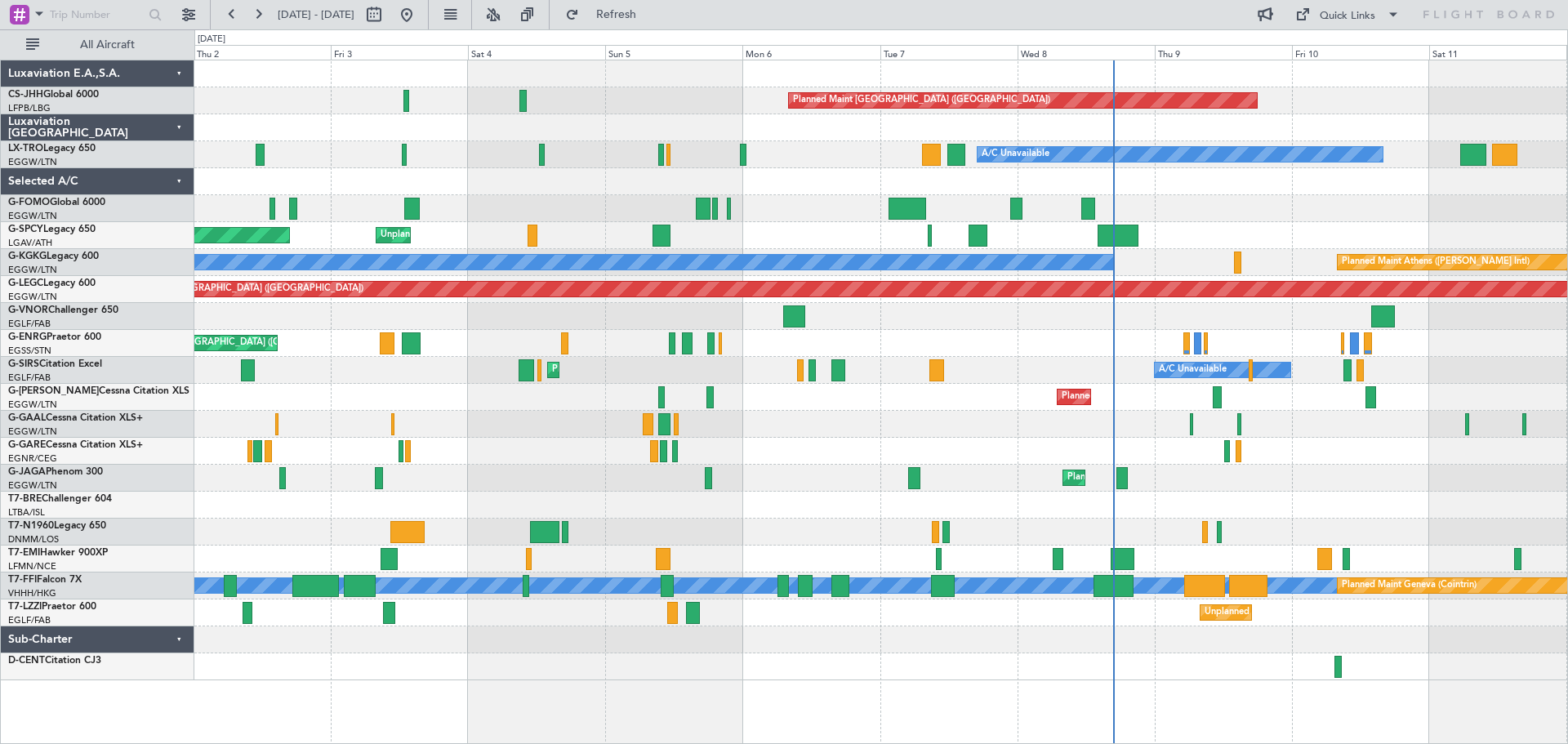
click at [1158, 349] on div "Planned Maint [GEOGRAPHIC_DATA] ([GEOGRAPHIC_DATA]) Planned Maint [GEOGRAPHIC_D…" at bounding box center [881, 344] width 1373 height 27
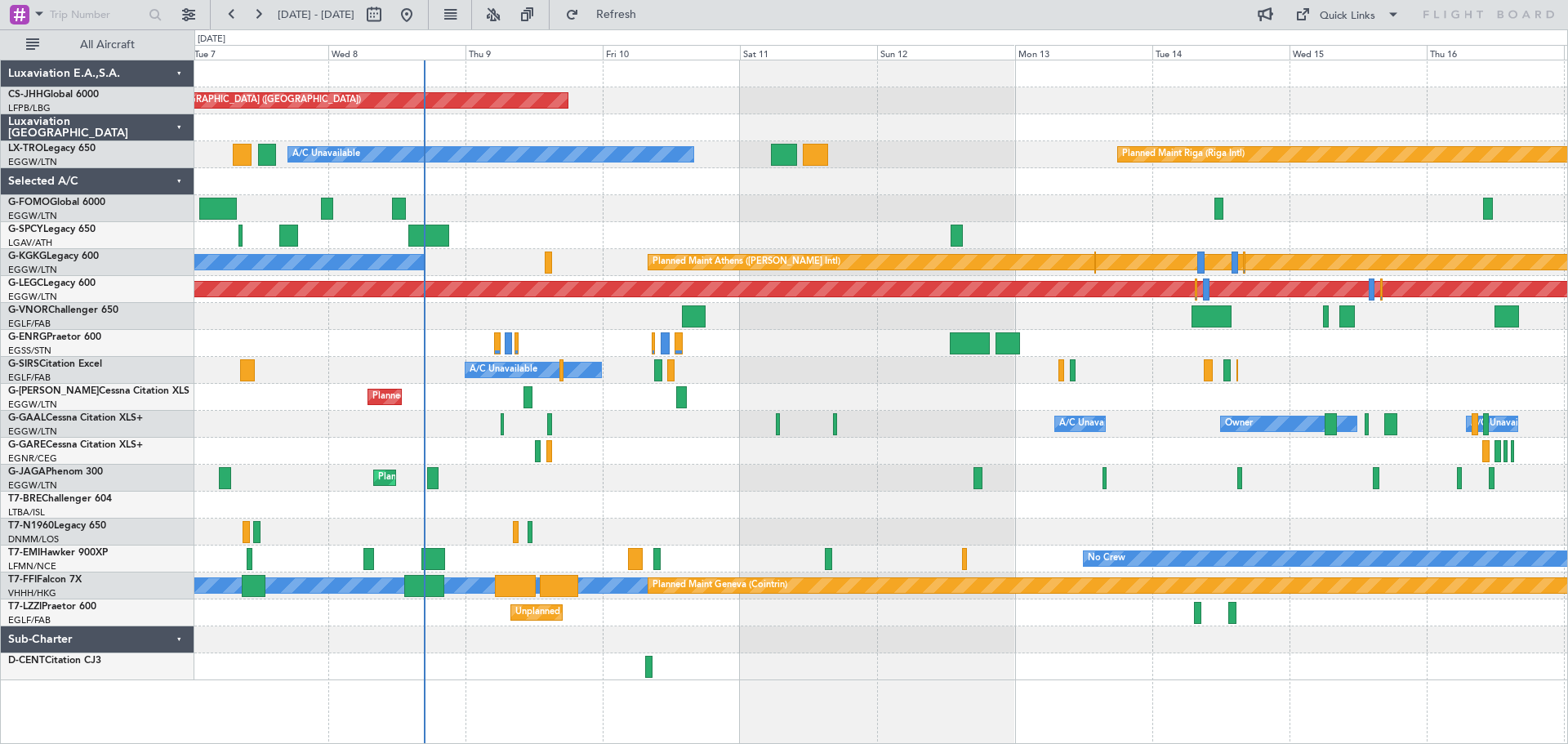
click at [643, 433] on div "Planned Maint [GEOGRAPHIC_DATA] ([GEOGRAPHIC_DATA]) A/C Unavailable Planned Mai…" at bounding box center [881, 370] width 1373 height 620
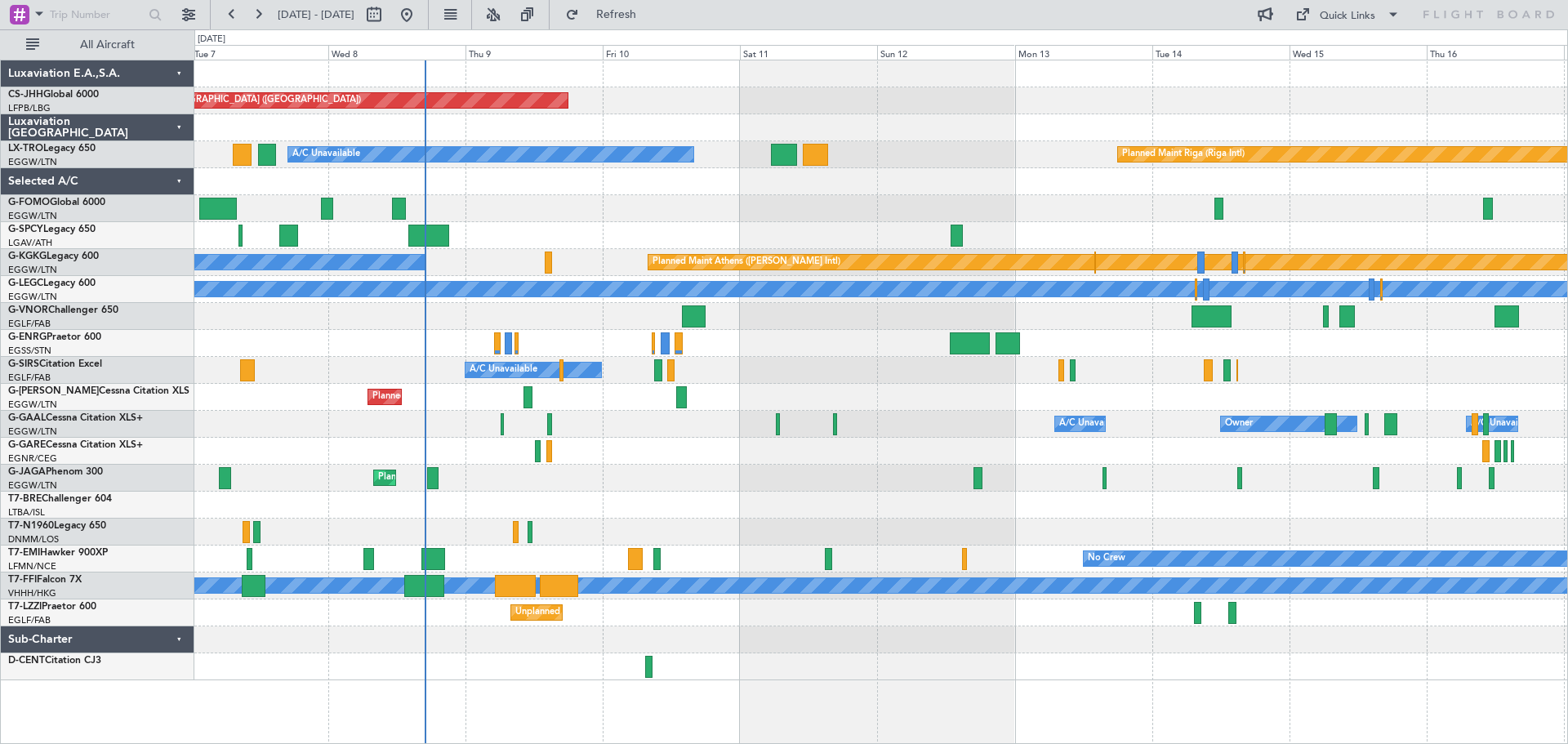
click at [948, 143] on div "A/C Unavailable Planned Maint [GEOGRAPHIC_DATA] (Riga Intl)" at bounding box center [881, 155] width 1373 height 27
click at [941, 141] on div at bounding box center [881, 128] width 1373 height 27
